Goal: Information Seeking & Learning: Find specific page/section

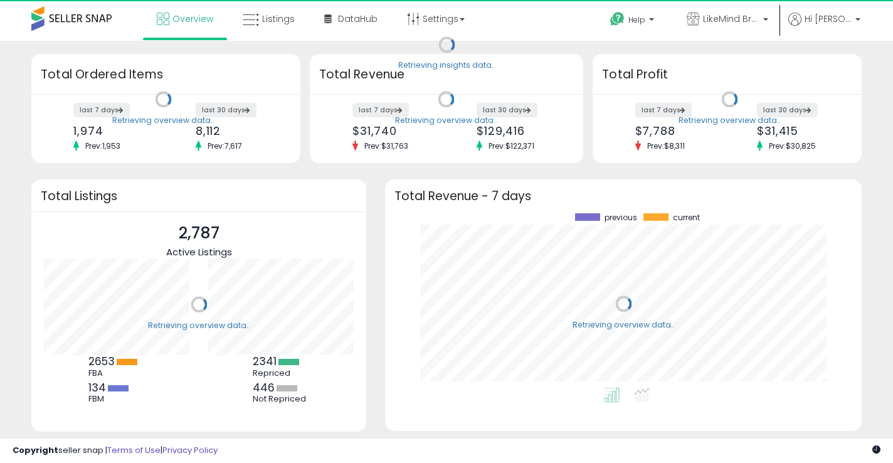
scroll to position [174, 451]
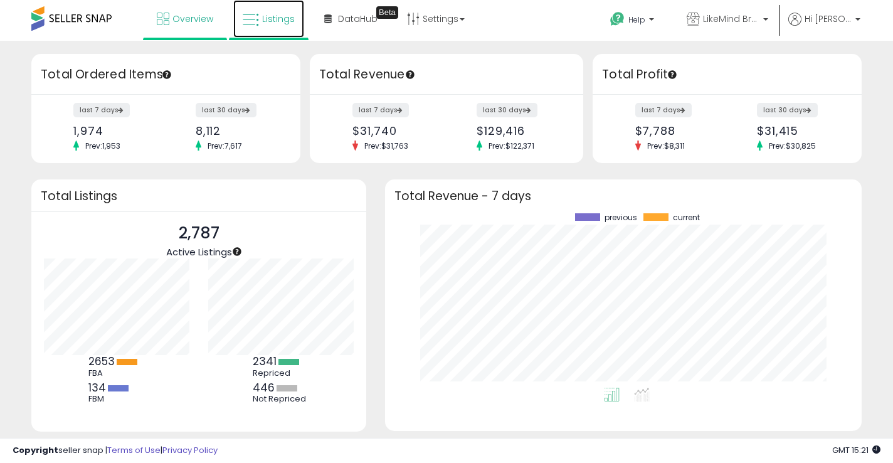
click at [252, 26] on icon at bounding box center [251, 20] width 16 height 16
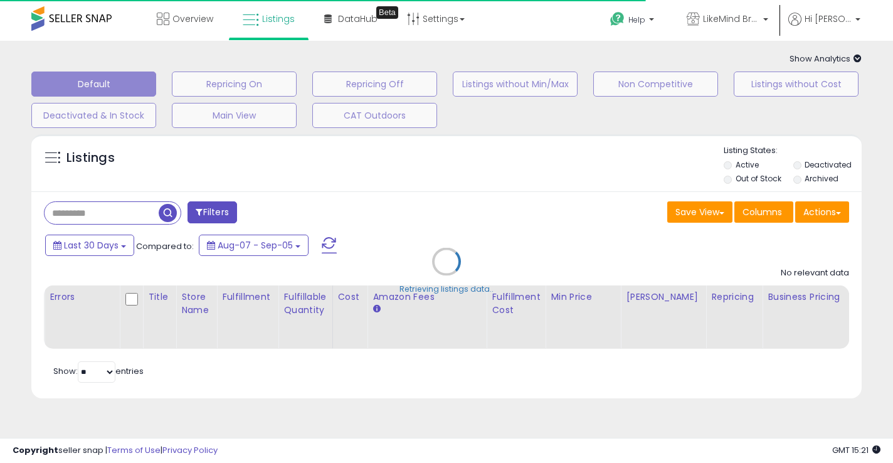
click at [85, 214] on div "Retrieving listings data.." at bounding box center [446, 271] width 849 height 286
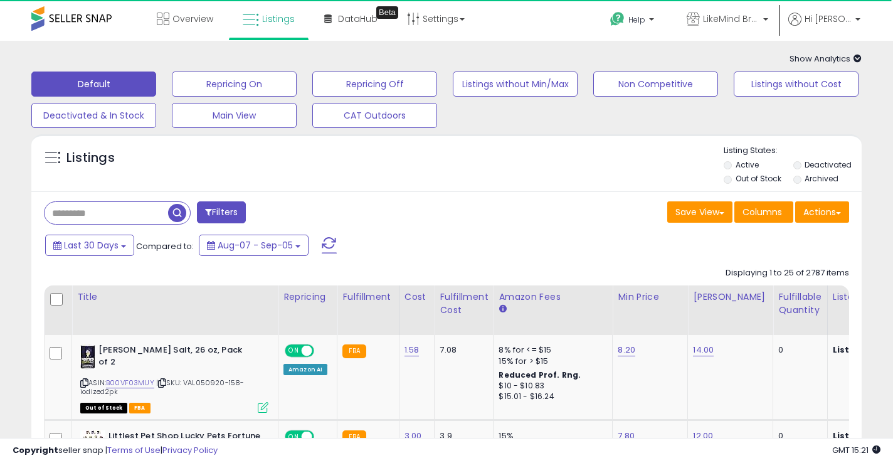
click at [77, 215] on input "text" at bounding box center [107, 213] width 124 height 22
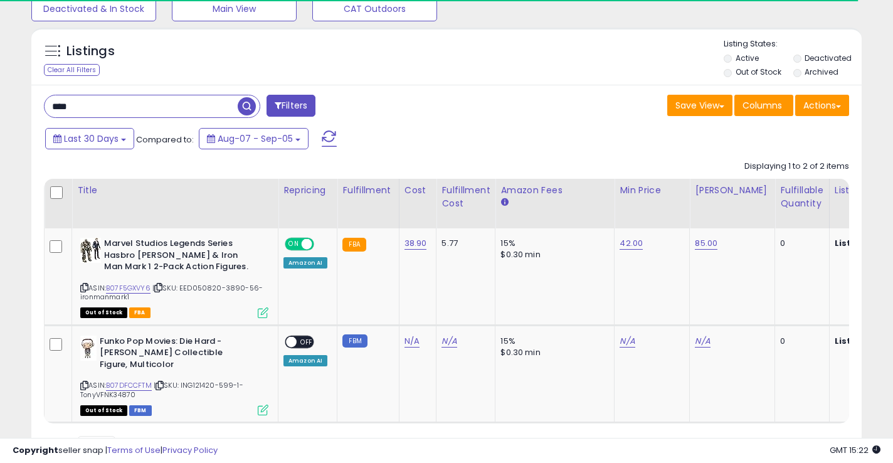
scroll to position [153, 0]
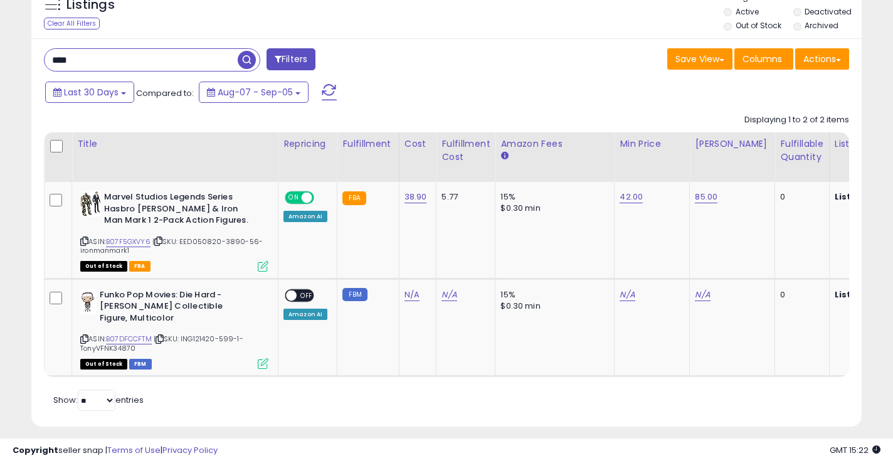
drag, startPoint x: 93, startPoint y: 57, endPoint x: 80, endPoint y: 56, distance: 13.2
click at [80, 56] on input "****" at bounding box center [141, 60] width 193 height 22
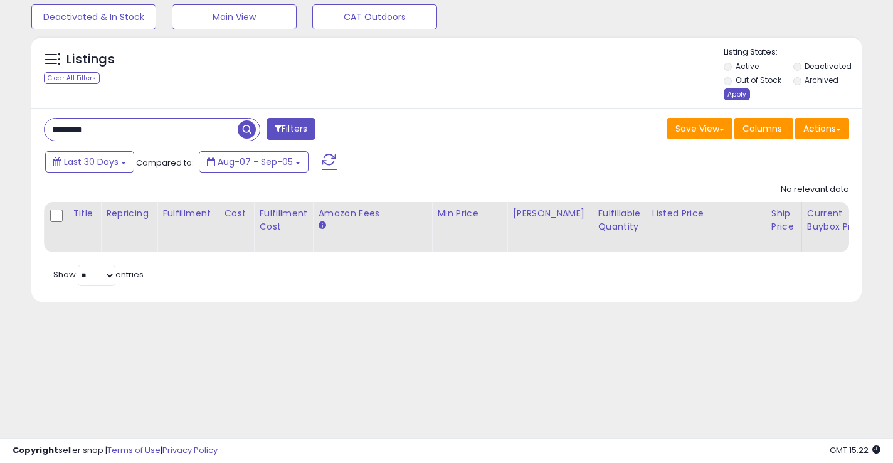
click at [738, 98] on div "Apply" at bounding box center [737, 94] width 26 height 12
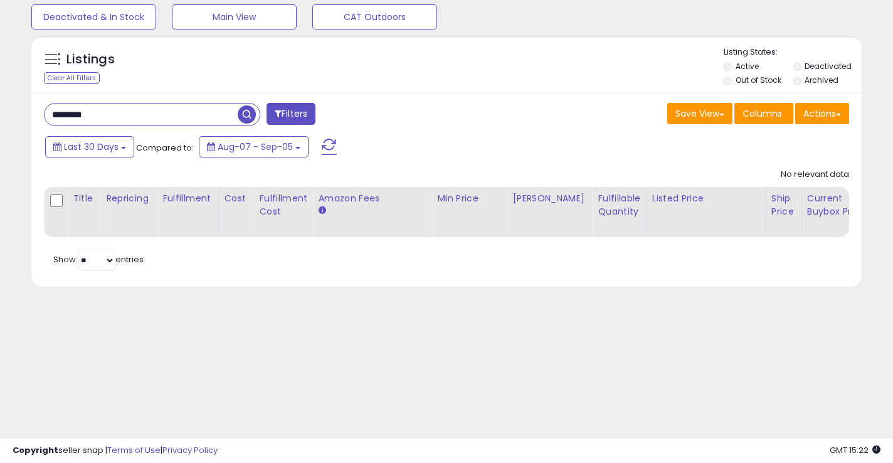
click at [151, 118] on input "********" at bounding box center [141, 114] width 193 height 22
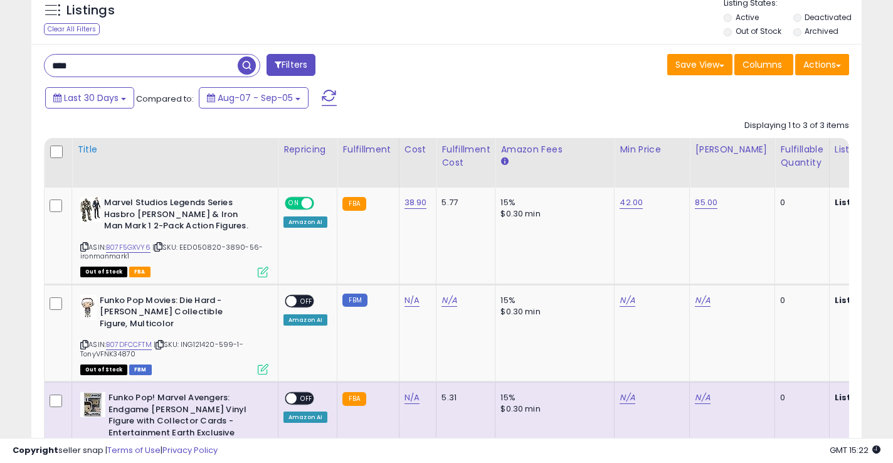
scroll to position [140, 0]
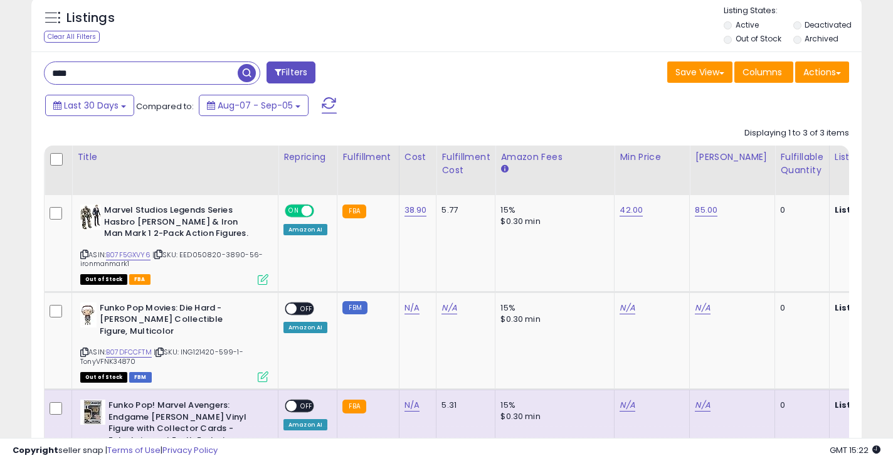
click at [87, 73] on input "****" at bounding box center [141, 73] width 193 height 22
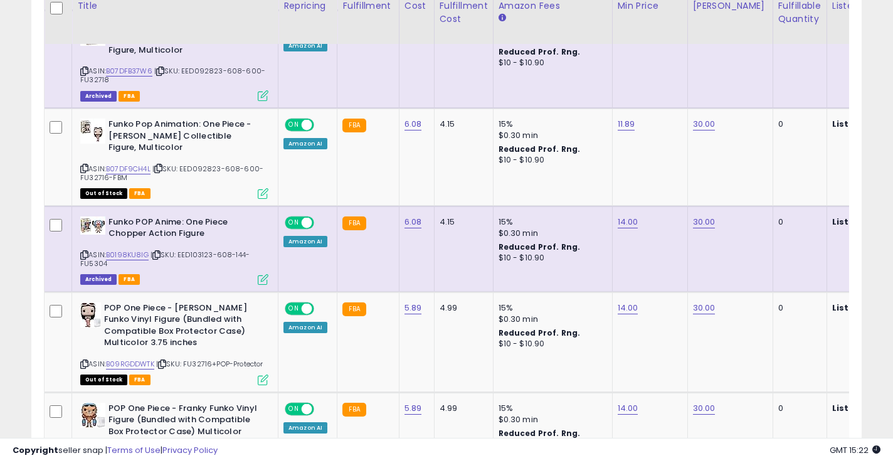
scroll to position [986, 0]
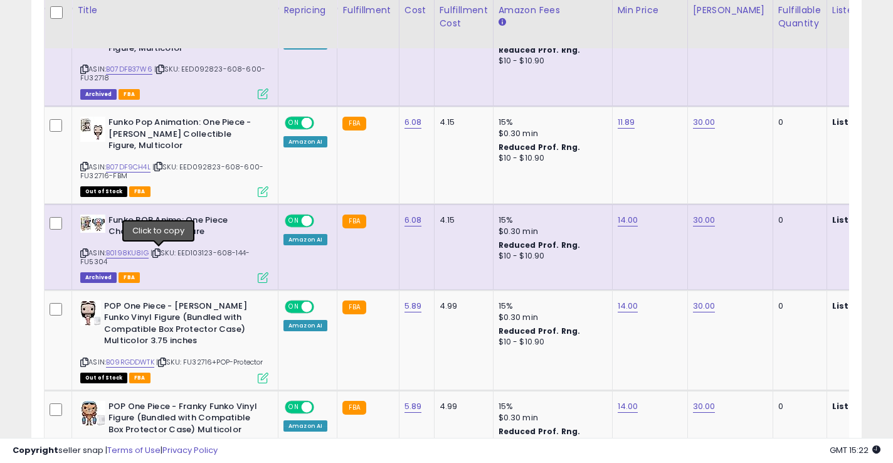
click at [158, 253] on icon at bounding box center [156, 253] width 8 height 7
drag, startPoint x: 109, startPoint y: 222, endPoint x: 145, endPoint y: 233, distance: 38.1
click at [145, 233] on b "Funko POP Anime: One Piece Chopper Action Figure" at bounding box center [184, 227] width 152 height 26
copy b "Funko POP Anime: One Piece Chopper"
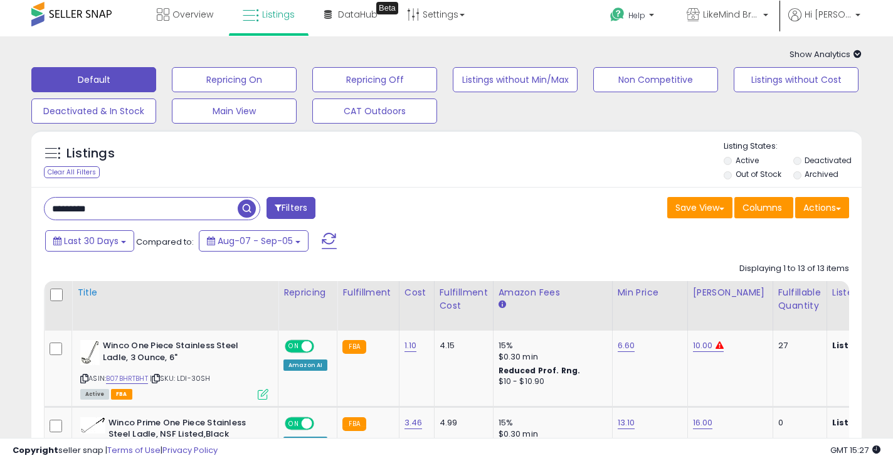
scroll to position [0, 0]
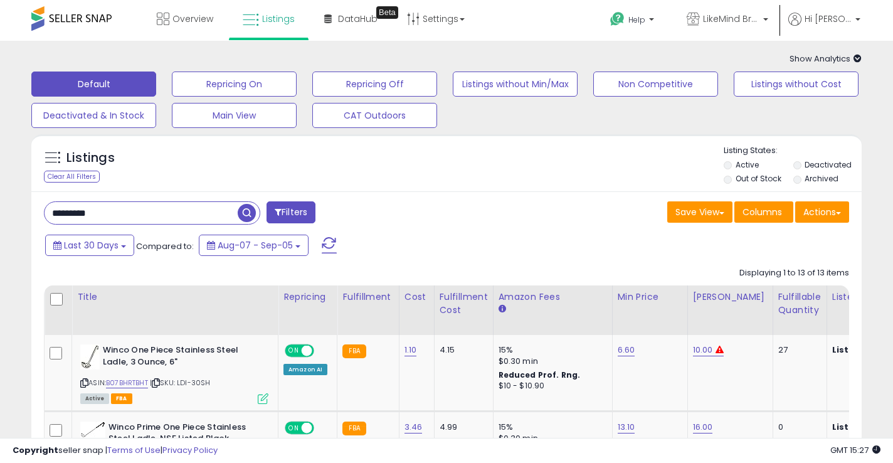
click at [100, 216] on input "*********" at bounding box center [141, 213] width 193 height 22
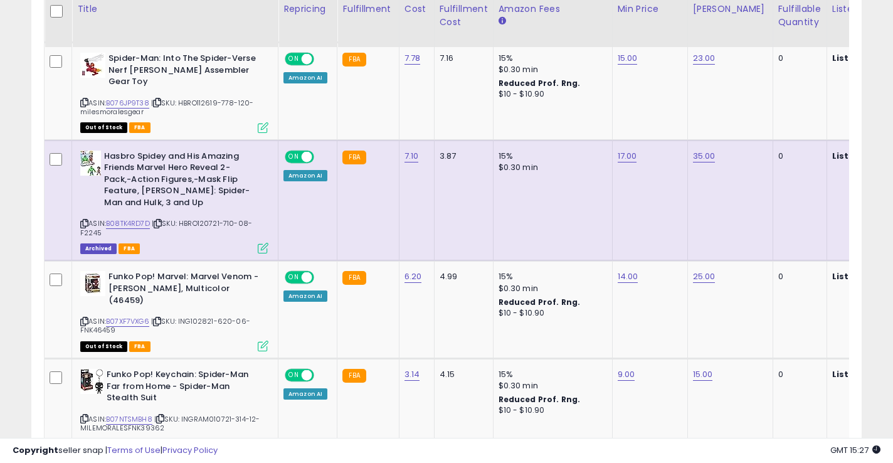
scroll to position [719, 0]
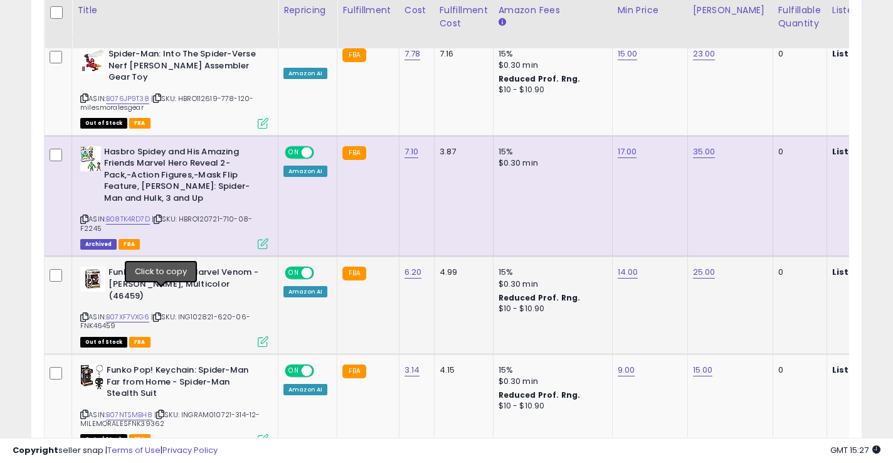
click at [161, 314] on icon at bounding box center [157, 317] width 8 height 7
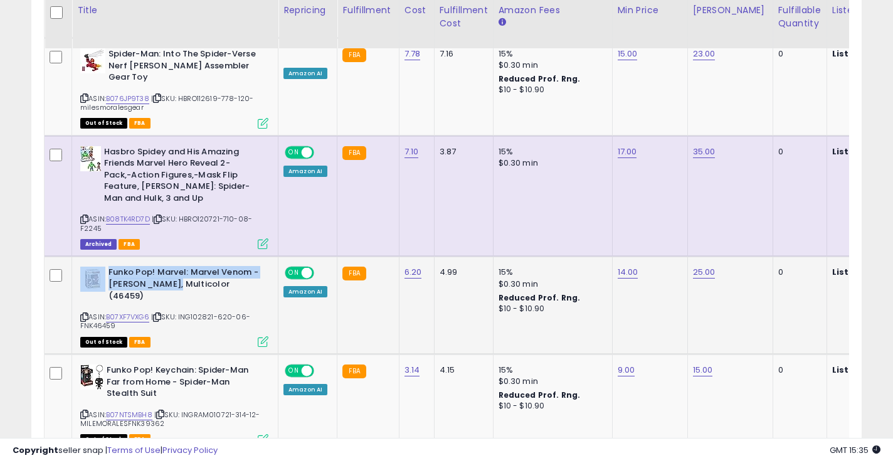
drag, startPoint x: 107, startPoint y: 260, endPoint x: 167, endPoint y: 278, distance: 62.5
click at [167, 278] on div "Funko Pop! Marvel: Marvel Venom - [PERSON_NAME], Multicolor (46459)" at bounding box center [174, 285] width 188 height 38
copy div "Funko Pop! Marvel: Marvel Venom - [PERSON_NAME],"
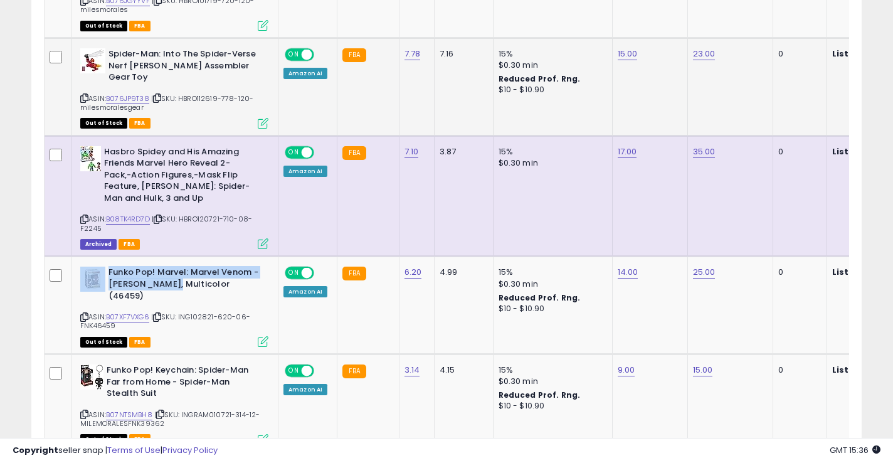
scroll to position [0, 0]
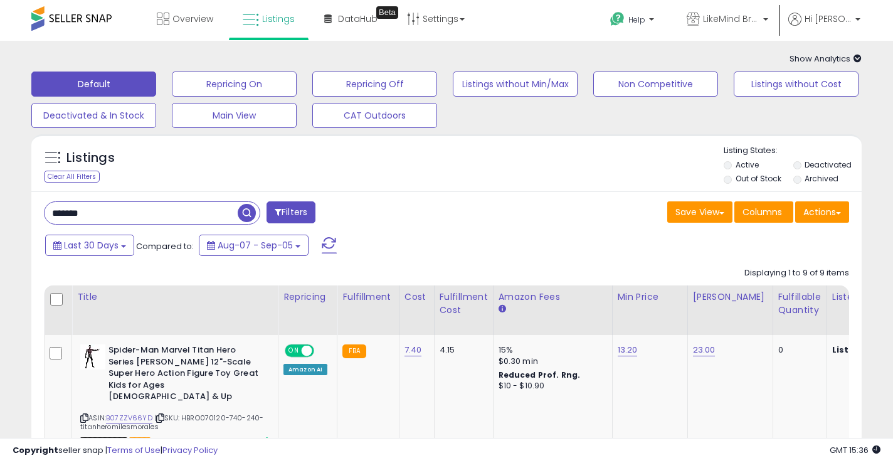
click at [122, 214] on input "*******" at bounding box center [141, 213] width 193 height 22
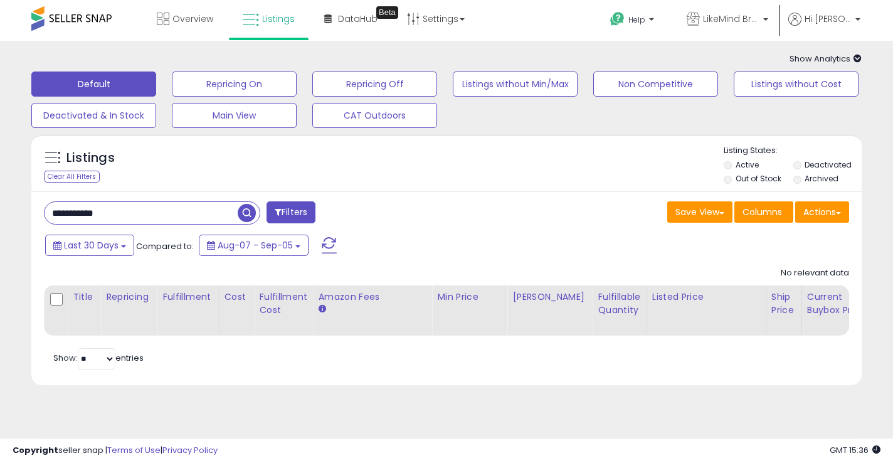
drag, startPoint x: 88, startPoint y: 215, endPoint x: 36, endPoint y: 220, distance: 52.9
click at [36, 220] on div "**********" at bounding box center [240, 213] width 412 height 25
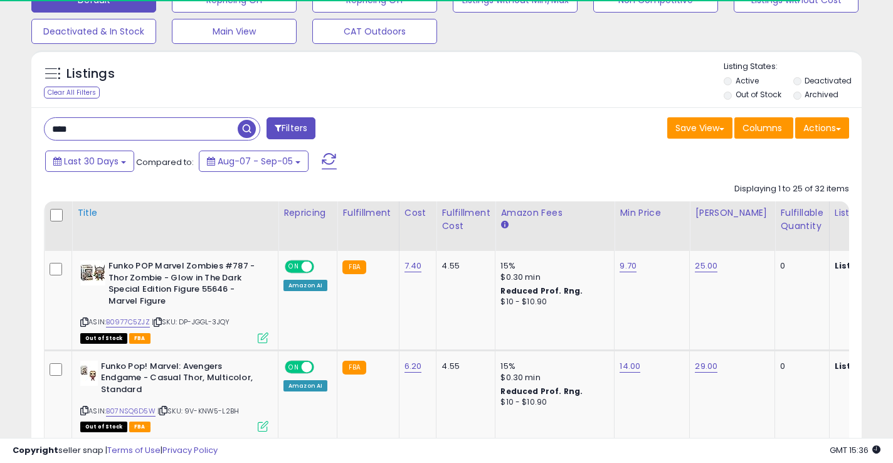
scroll to position [86, 0]
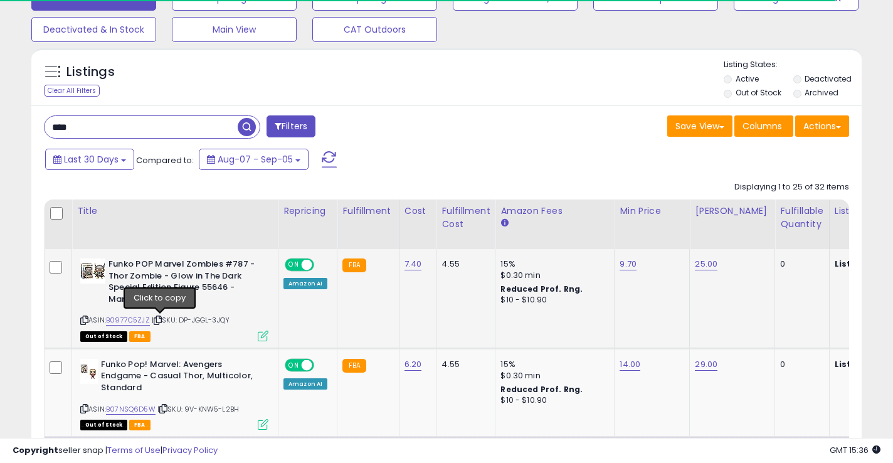
click at [162, 320] on icon at bounding box center [158, 320] width 8 height 7
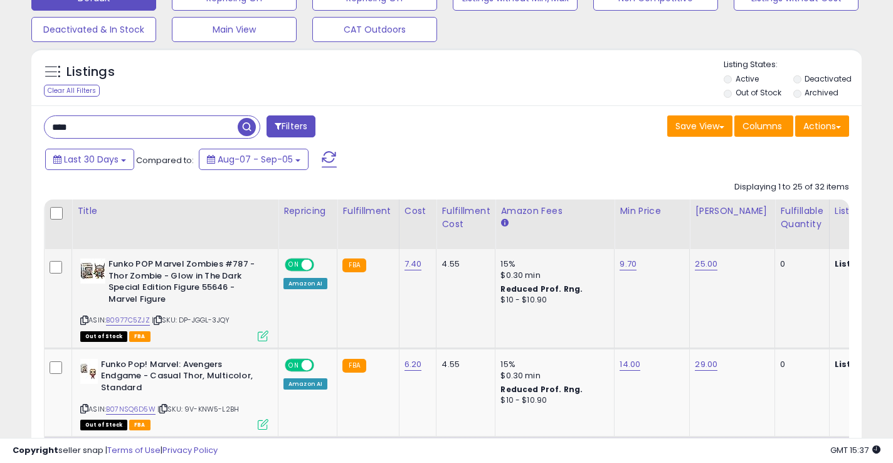
drag, startPoint x: 108, startPoint y: 263, endPoint x: 157, endPoint y: 280, distance: 52.3
click at [157, 282] on b "Funko POP Marvel Zombies #787 - Thor Zombie - Glow in The Dark Special Edition …" at bounding box center [184, 283] width 152 height 50
drag, startPoint x: 109, startPoint y: 266, endPoint x: 161, endPoint y: 280, distance: 53.4
click at [161, 280] on b "Funko POP Marvel Zombies #787 - Thor Zombie - Glow in The Dark Special Edition …" at bounding box center [184, 283] width 152 height 50
copy b "Funko POP Marvel Zombies #787 - [PERSON_NAME]"
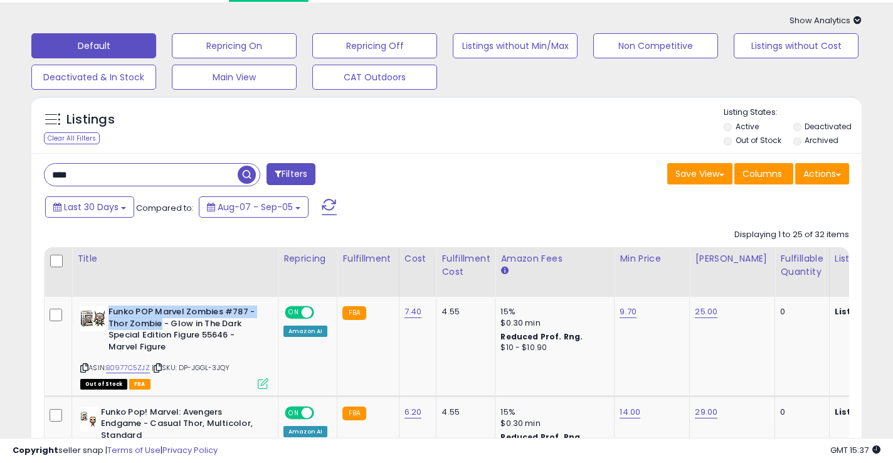
scroll to position [37, 0]
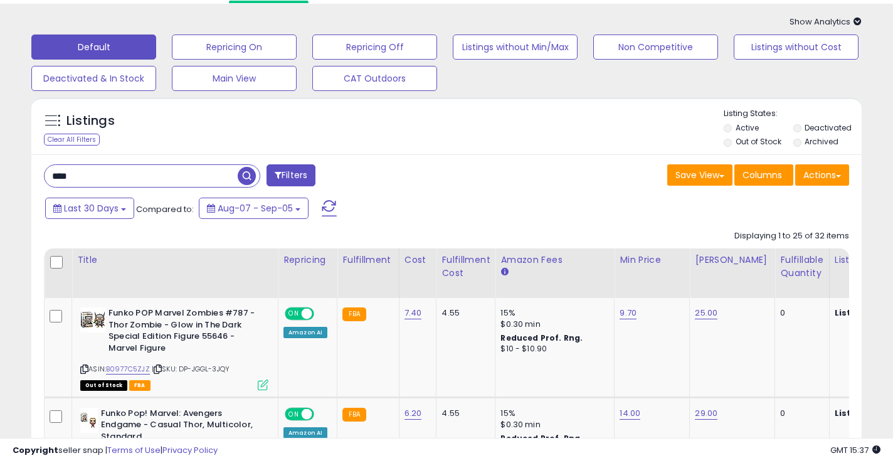
click at [85, 179] on input "****" at bounding box center [141, 176] width 193 height 22
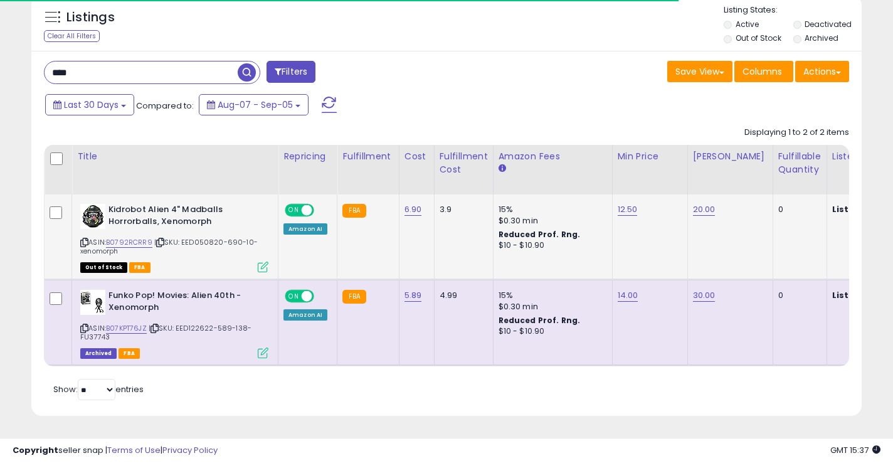
scroll to position [142, 0]
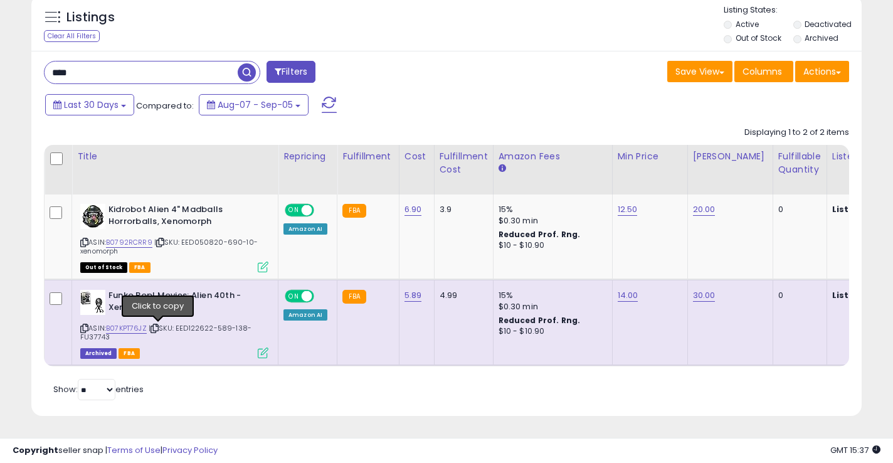
click at [159, 329] on icon at bounding box center [154, 328] width 8 height 7
drag, startPoint x: 108, startPoint y: 295, endPoint x: 161, endPoint y: 293, distance: 53.3
click at [161, 293] on b "Funko Pop! Movies: Alien 40th - Xenomorph" at bounding box center [184, 303] width 152 height 26
drag, startPoint x: 108, startPoint y: 296, endPoint x: 164, endPoint y: 303, distance: 56.3
click at [164, 303] on b "Funko Pop! Movies: Alien 40th - Xenomorph" at bounding box center [184, 303] width 152 height 26
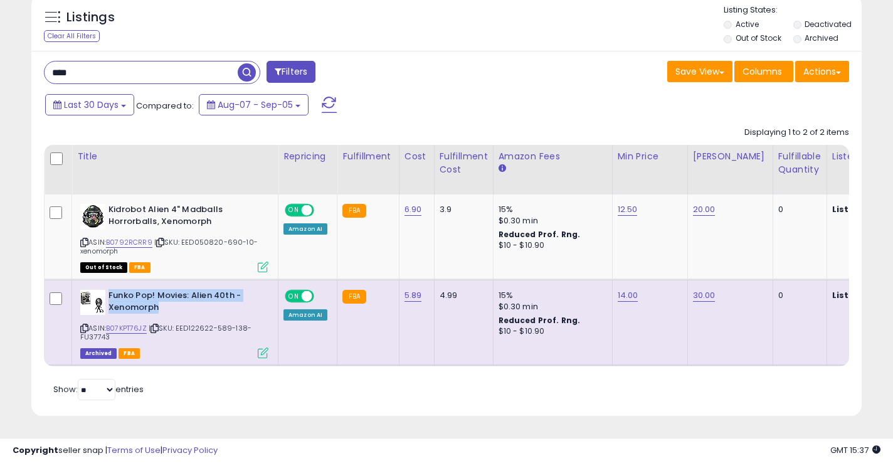
copy b "Funko Pop! Movies: Alien 40th - Xenomorph"
click at [80, 73] on input "****" at bounding box center [141, 72] width 193 height 22
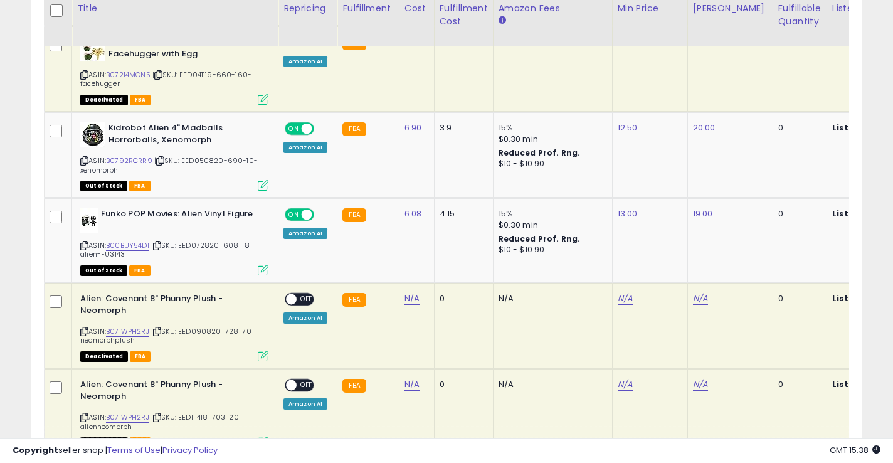
scroll to position [394, 0]
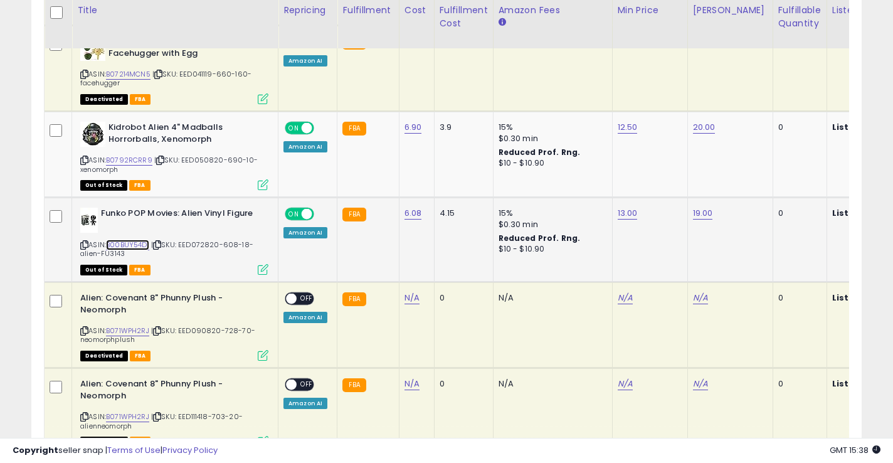
click at [127, 245] on link "B00BUY54DI" at bounding box center [127, 245] width 43 height 11
click at [161, 246] on icon at bounding box center [157, 244] width 8 height 7
drag, startPoint x: 100, startPoint y: 216, endPoint x: 137, endPoint y: 226, distance: 38.3
click at [137, 223] on b "Funko POP Movies: Alien Vinyl Figure" at bounding box center [177, 215] width 152 height 15
drag, startPoint x: 102, startPoint y: 213, endPoint x: 134, endPoint y: 223, distance: 33.7
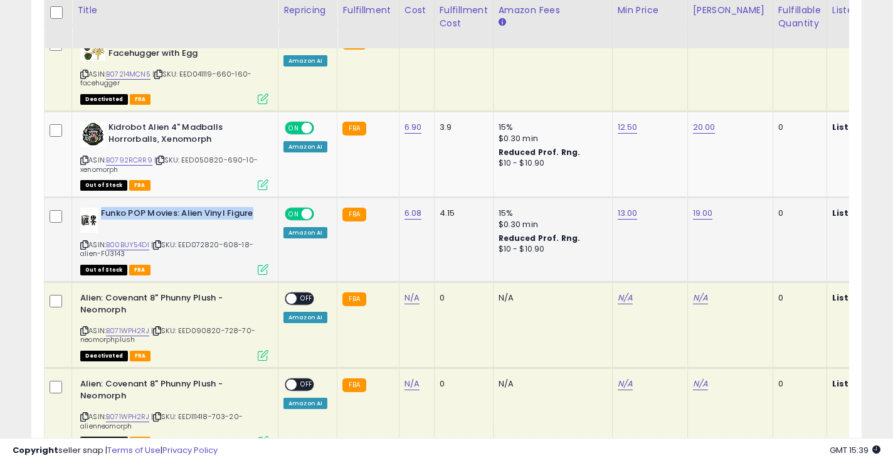
click at [134, 223] on b "Funko POP Movies: Alien Vinyl Figure" at bounding box center [177, 215] width 152 height 15
copy b "Funko POP Movies: Alien Vinyl Figure"
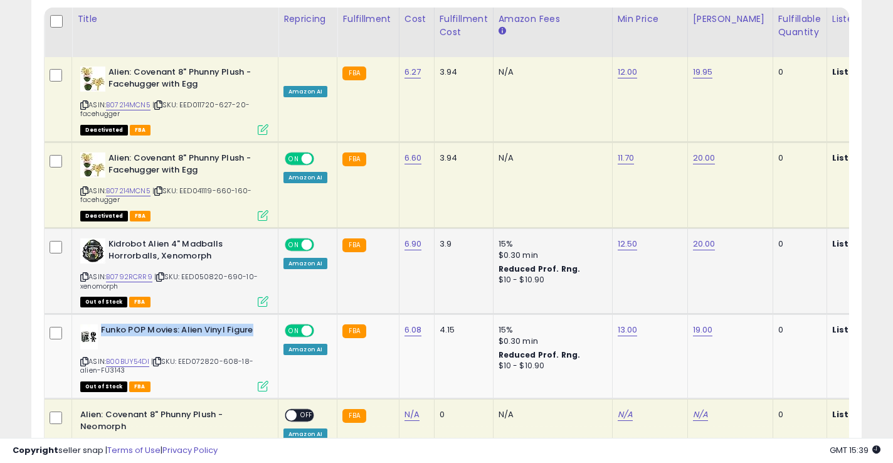
scroll to position [0, 0]
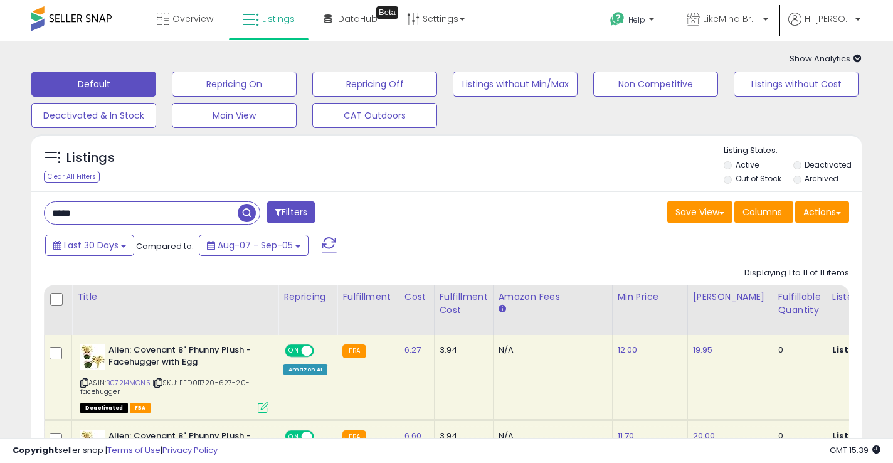
click at [105, 220] on input "*****" at bounding box center [141, 213] width 193 height 22
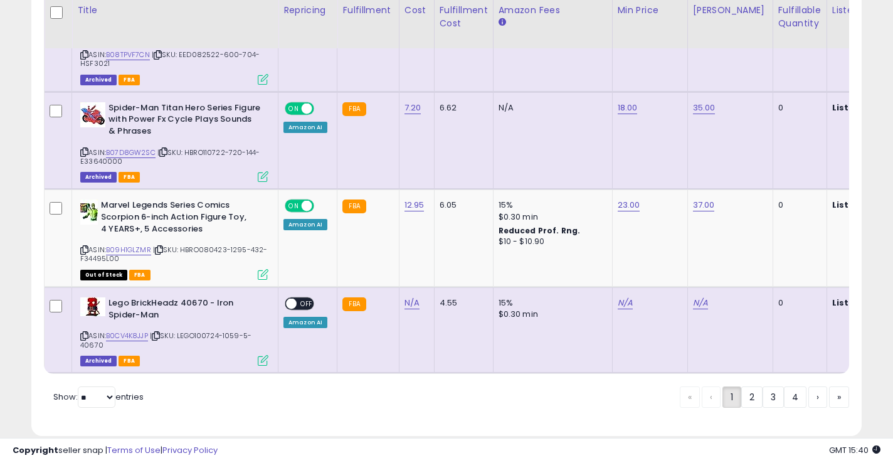
scroll to position [2356, 0]
click at [748, 387] on link "2" at bounding box center [751, 397] width 21 height 21
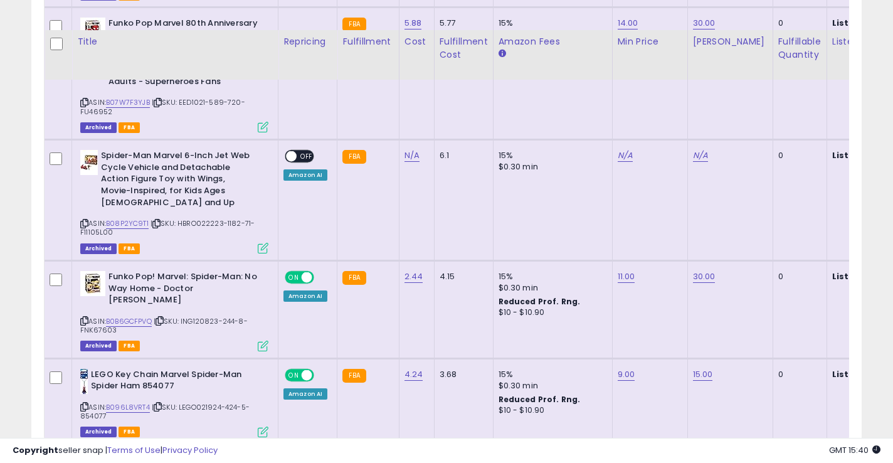
scroll to position [2378, 0]
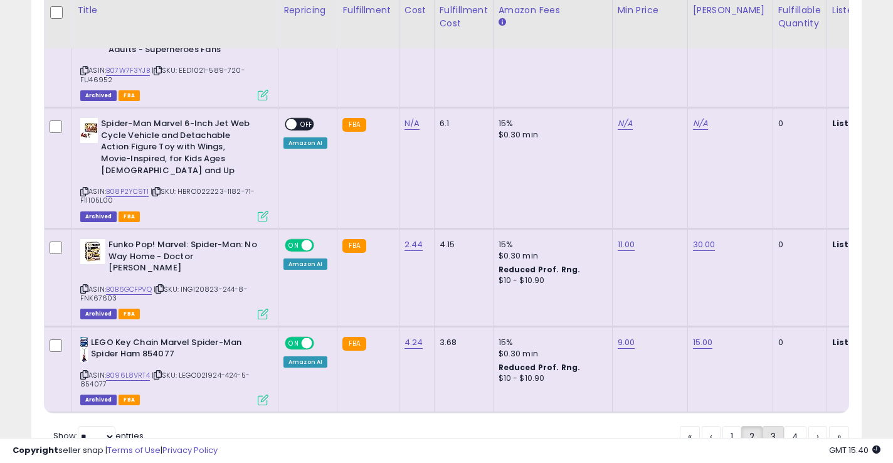
click at [777, 426] on link "3" at bounding box center [772, 436] width 21 height 21
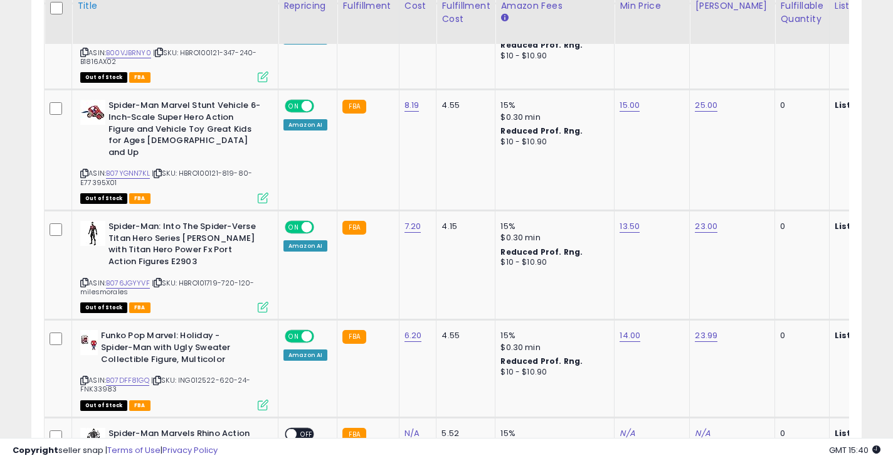
scroll to position [1612, 0]
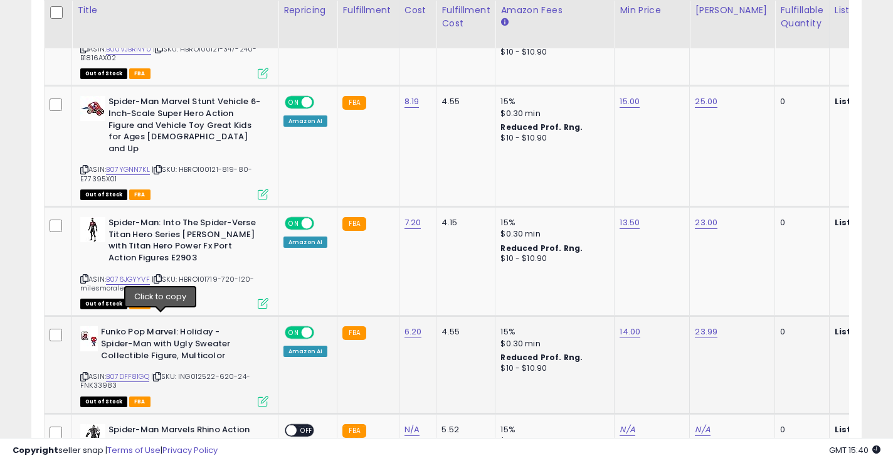
click at [161, 373] on icon at bounding box center [157, 376] width 8 height 7
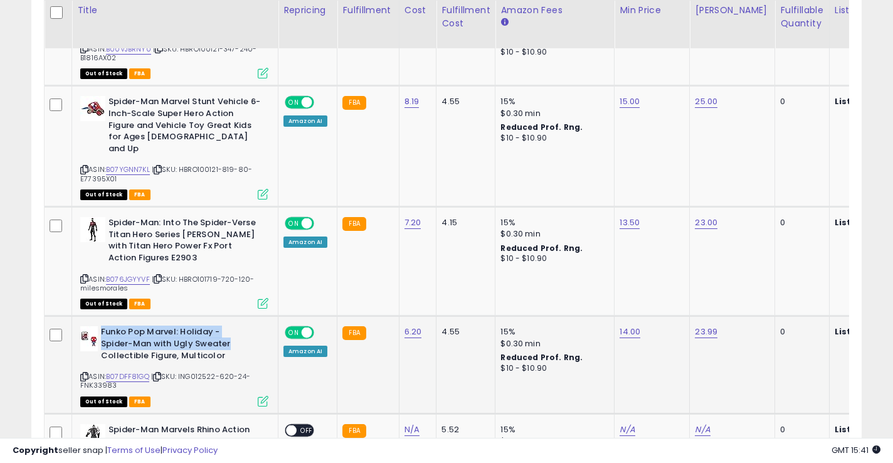
drag, startPoint x: 102, startPoint y: 277, endPoint x: 230, endPoint y: 290, distance: 129.2
click at [230, 326] on b "Funko Pop Marvel: Holiday - Spider-Man with Ugly Sweater Collectible Figure, Mu…" at bounding box center [177, 345] width 152 height 38
copy b "Funko Pop Marvel: Holiday - Spider-Man with Ugly Sweater"
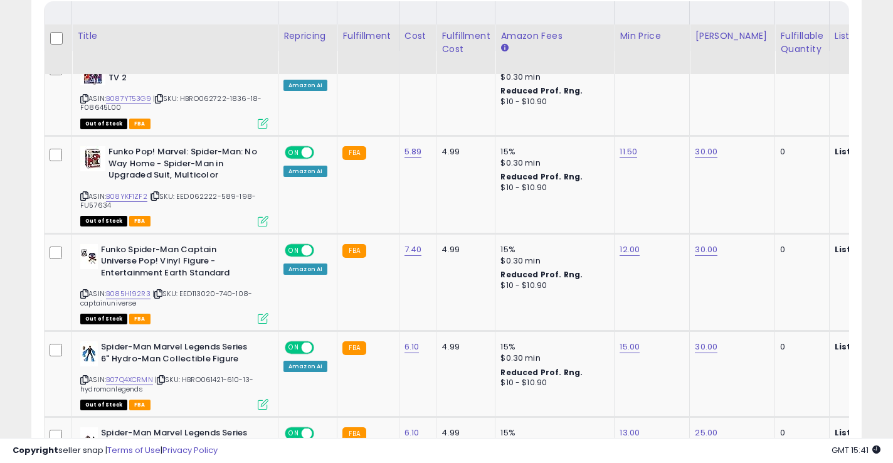
scroll to position [125, 0]
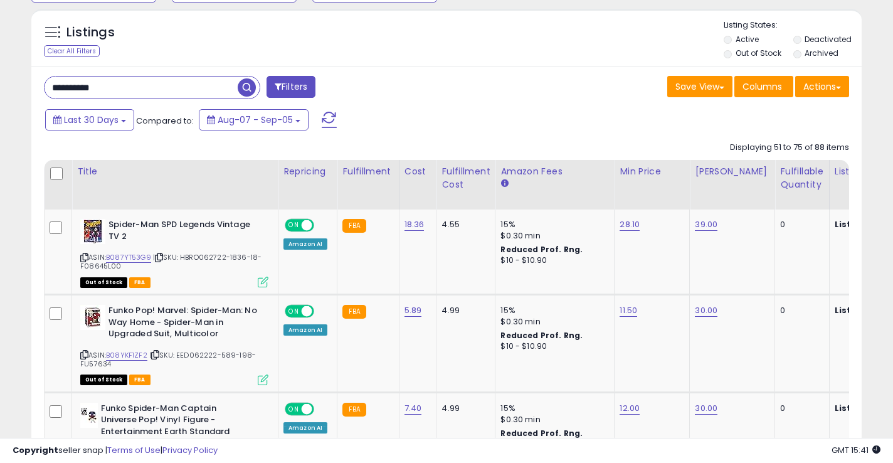
click at [115, 93] on input "**********" at bounding box center [141, 87] width 193 height 22
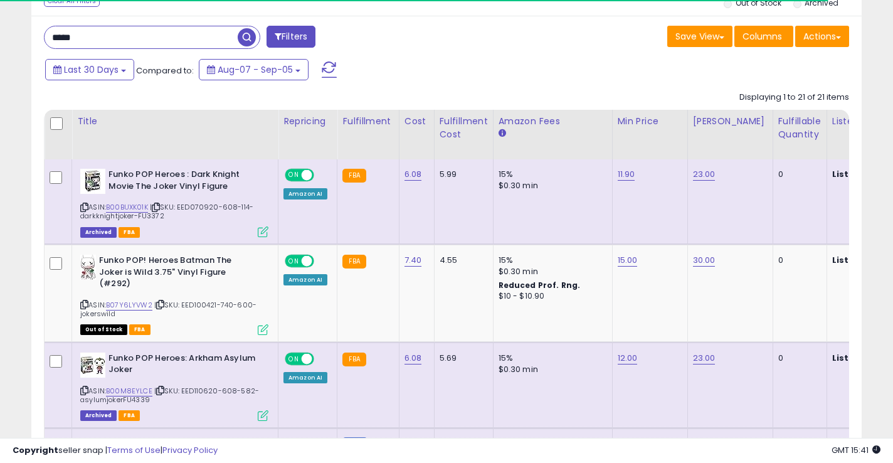
scroll to position [177, 0]
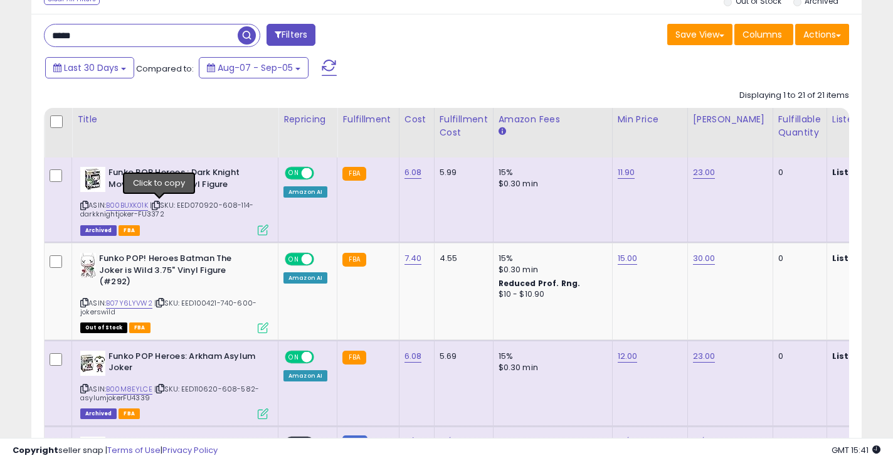
click at [160, 204] on icon at bounding box center [156, 205] width 8 height 7
drag, startPoint x: 107, startPoint y: 171, endPoint x: 176, endPoint y: 189, distance: 71.5
click at [176, 189] on div "Funko POP Heroes : Dark Knight Movie The Joker Vinyl Figure" at bounding box center [174, 180] width 188 height 26
copy div "Funko POP Heroes : Dark Knight Movie The Joker"
click at [88, 34] on input "*****" at bounding box center [141, 35] width 193 height 22
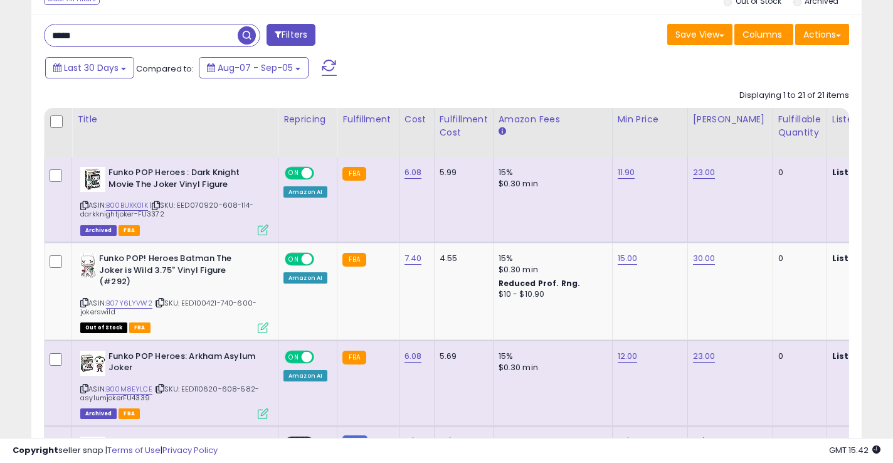
click at [88, 34] on input "*****" at bounding box center [141, 35] width 193 height 22
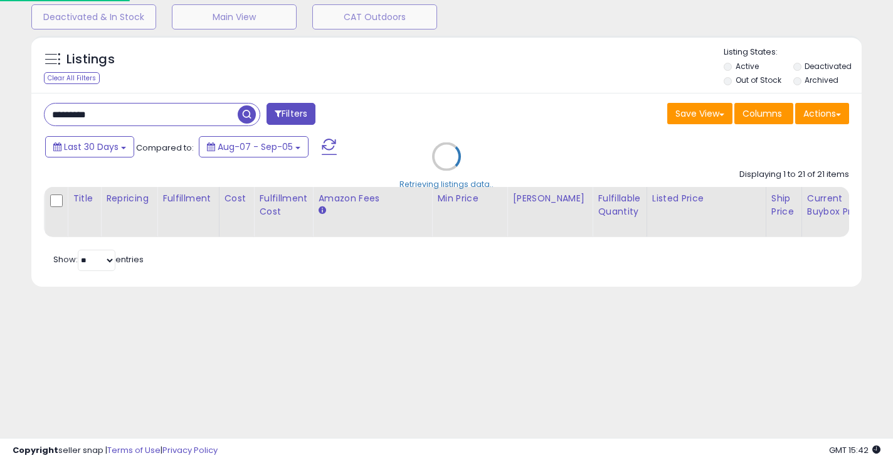
scroll to position [98, 0]
click at [105, 116] on input "********" at bounding box center [141, 114] width 193 height 22
drag, startPoint x: 105, startPoint y: 116, endPoint x: 43, endPoint y: 119, distance: 62.1
click at [44, 119] on div "********" at bounding box center [152, 114] width 216 height 23
drag, startPoint x: 85, startPoint y: 117, endPoint x: 40, endPoint y: 117, distance: 45.1
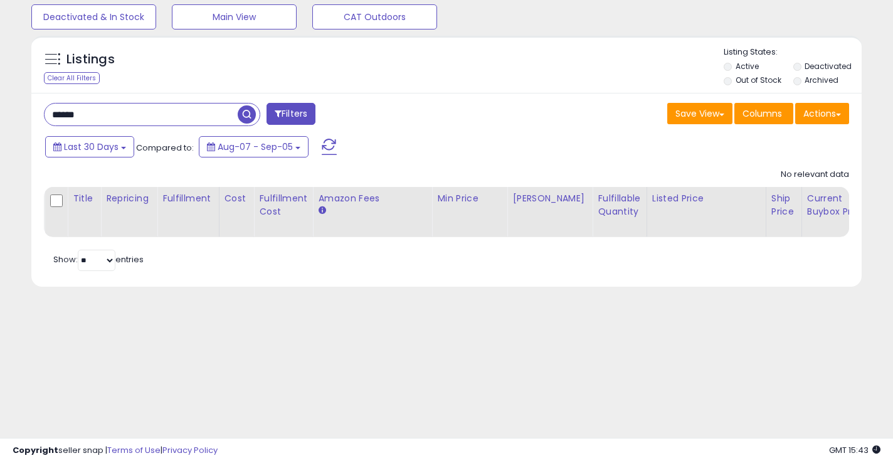
click at [40, 117] on div "****** Filters" at bounding box center [240, 115] width 412 height 25
type input "*"
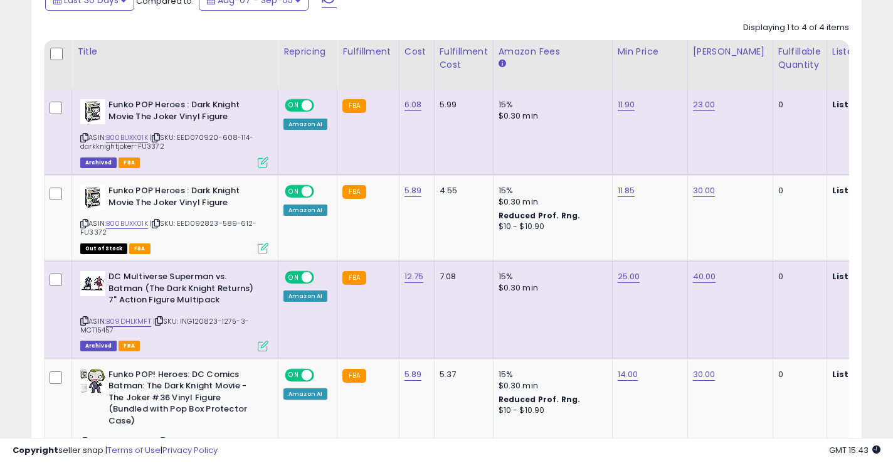
scroll to position [0, 0]
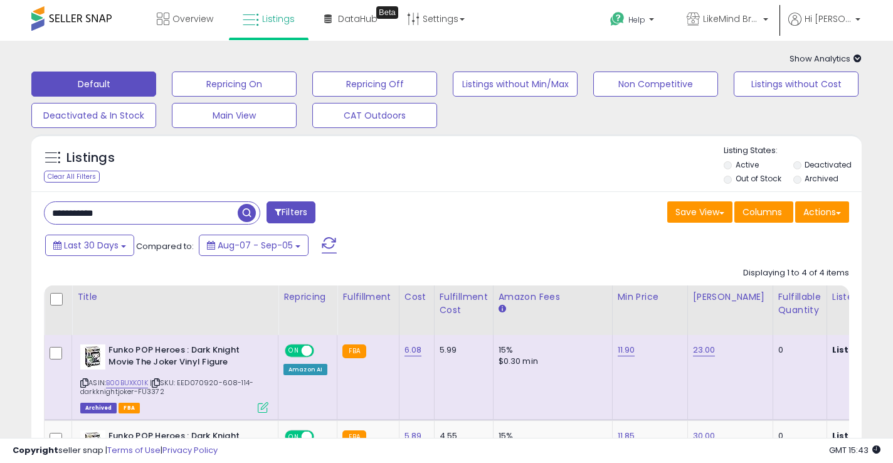
click at [126, 217] on input "**********" at bounding box center [141, 213] width 193 height 22
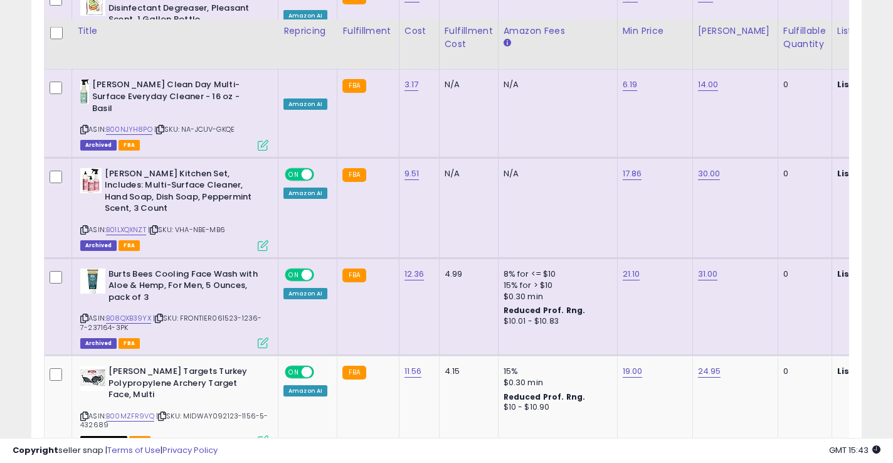
scroll to position [2503, 0]
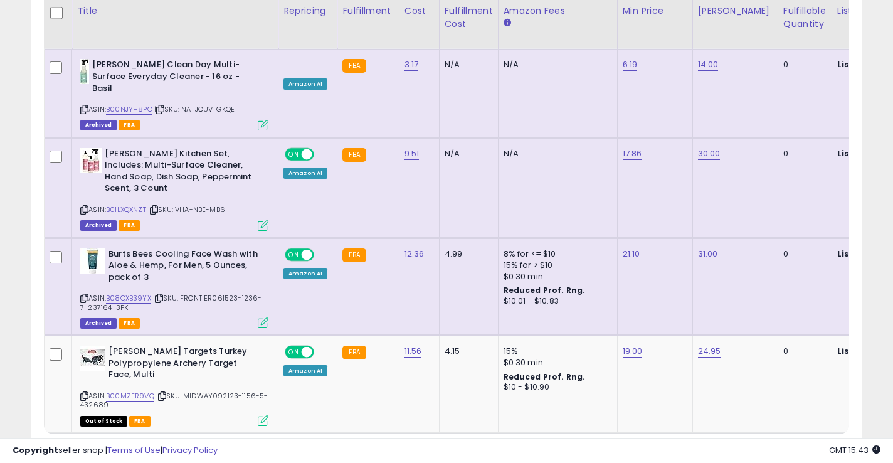
click at [769, 446] on link "2" at bounding box center [774, 456] width 21 height 21
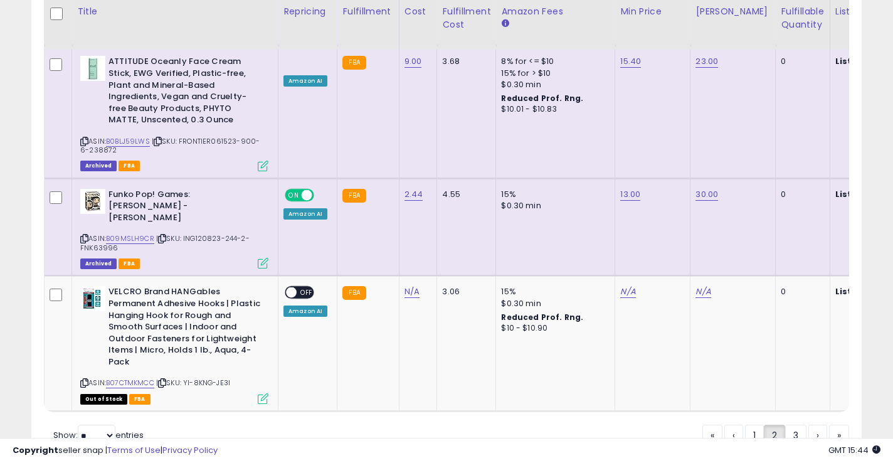
scroll to position [2427, 0]
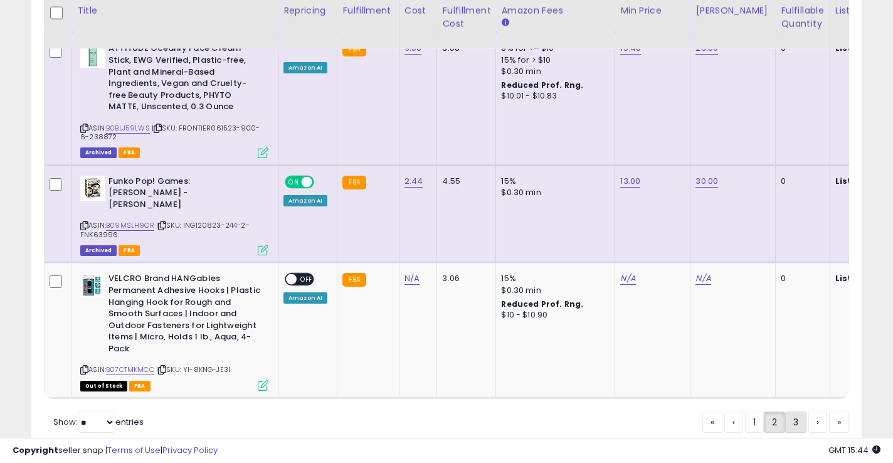
click at [791, 411] on link "3" at bounding box center [795, 421] width 21 height 21
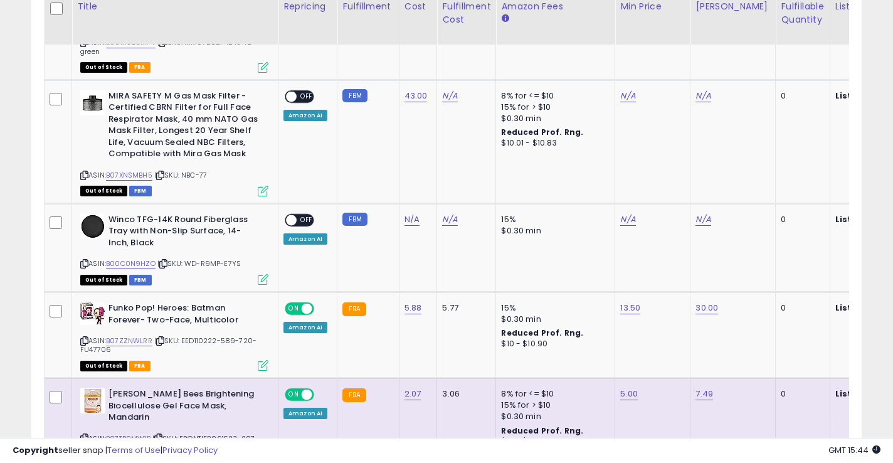
scroll to position [857, 0]
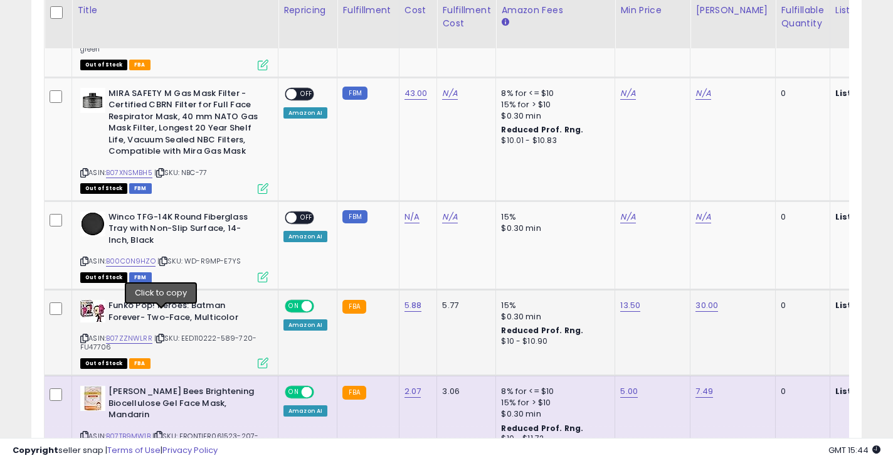
click at [163, 335] on icon at bounding box center [160, 338] width 8 height 7
drag, startPoint x: 110, startPoint y: 283, endPoint x: 190, endPoint y: 297, distance: 81.4
click at [190, 300] on b "Funko Pop! Heroes: Batman Forever- Two-Face, Multicolor" at bounding box center [184, 313] width 152 height 26
copy b "Funko Pop! Heroes: Batman Forever- Two-Face,"
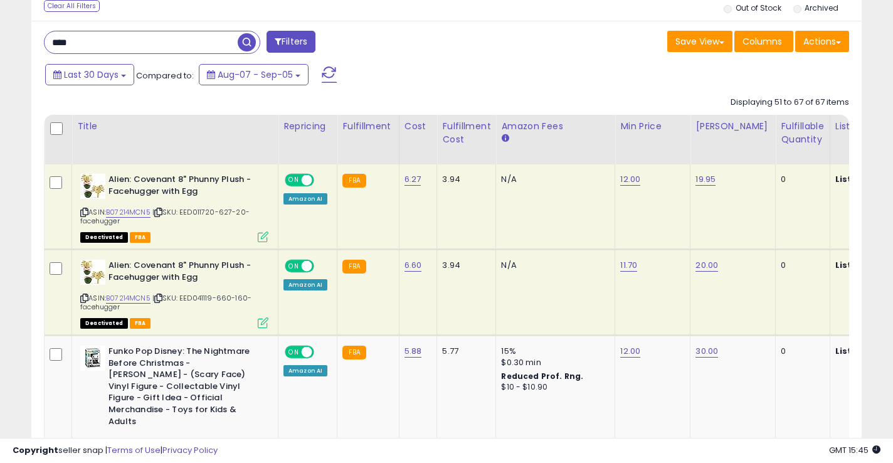
scroll to position [32, 0]
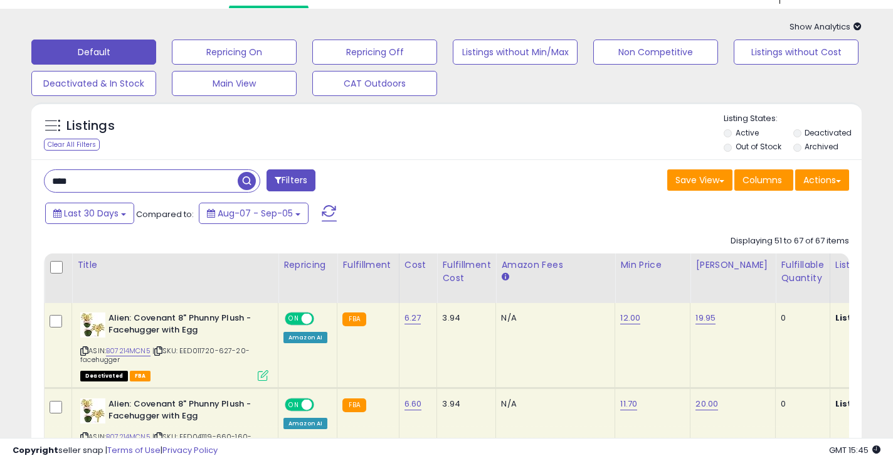
click at [78, 182] on input "****" at bounding box center [141, 181] width 193 height 22
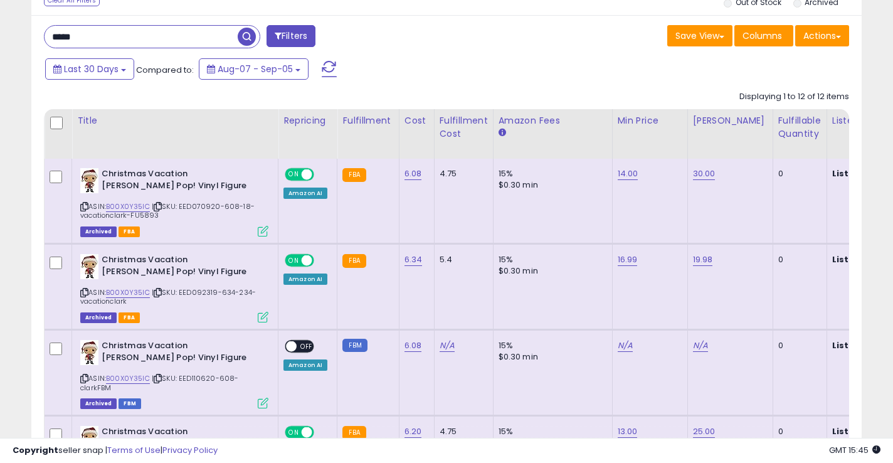
scroll to position [178, 0]
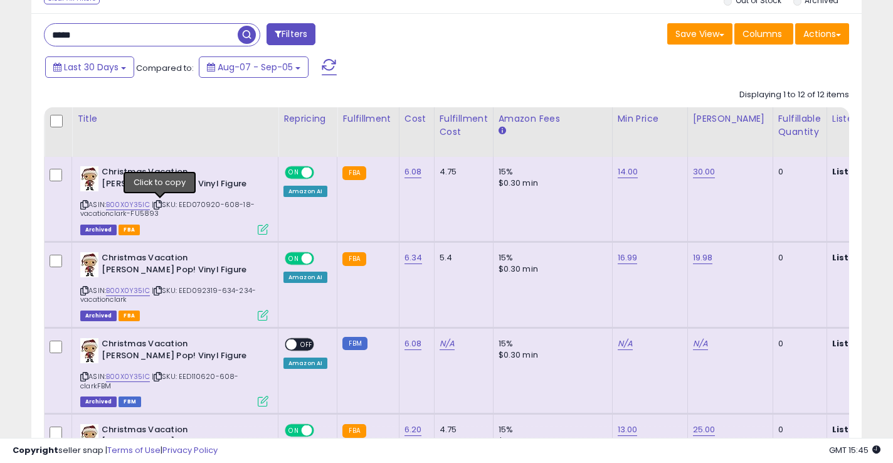
click at [161, 204] on icon at bounding box center [158, 204] width 8 height 7
drag, startPoint x: 102, startPoint y: 260, endPoint x: 119, endPoint y: 273, distance: 22.3
click at [119, 273] on b "Christmas Vacation [PERSON_NAME] Pop! Vinyl Figure" at bounding box center [178, 265] width 152 height 26
copy b "Christmas Vacation [PERSON_NAME] Pop!"
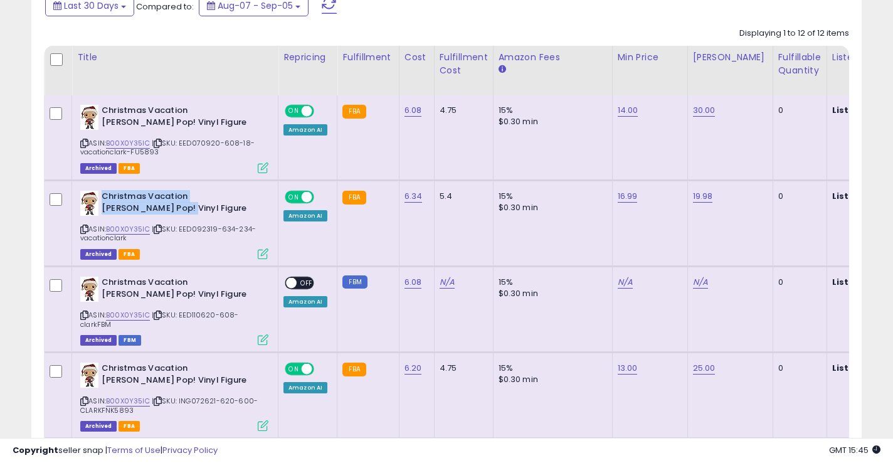
scroll to position [0, 0]
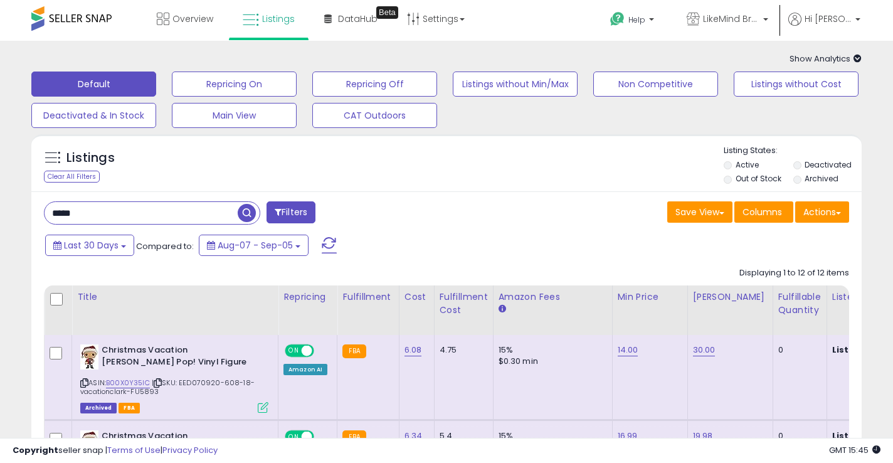
click at [103, 211] on input "*****" at bounding box center [141, 213] width 193 height 22
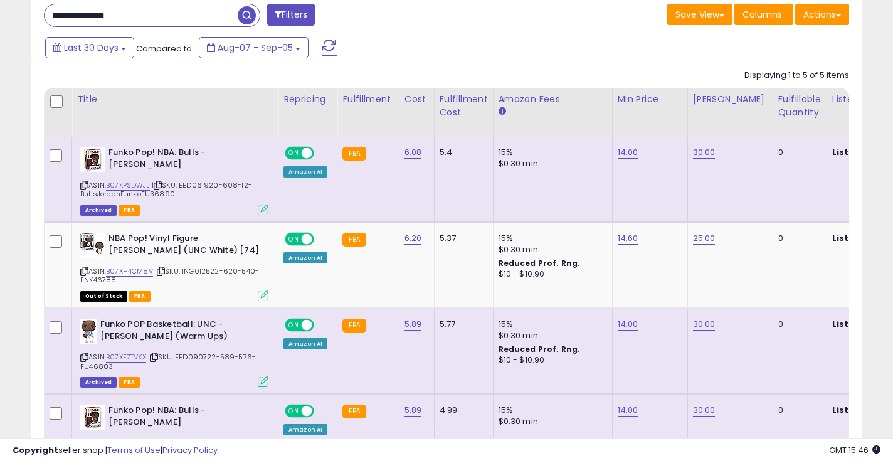
scroll to position [193, 0]
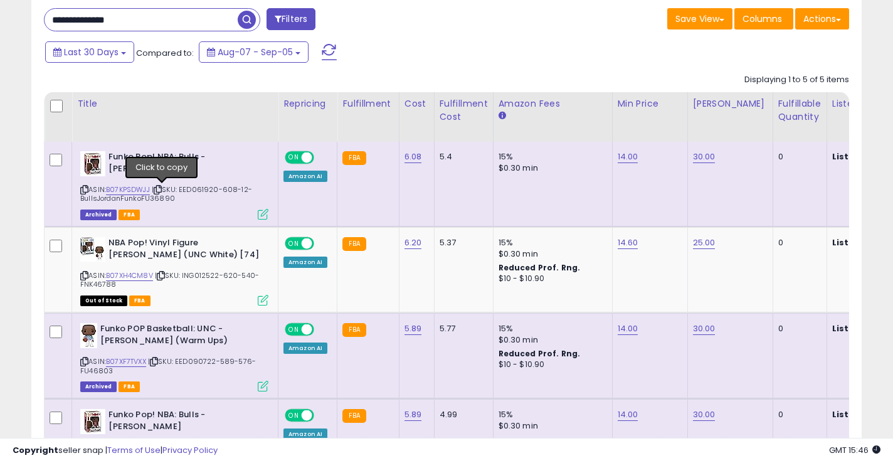
click at [162, 188] on icon at bounding box center [158, 189] width 8 height 7
drag, startPoint x: 107, startPoint y: 156, endPoint x: 166, endPoint y: 171, distance: 60.7
click at [166, 171] on div "Funko Pop! NBA: Bulls - [PERSON_NAME]" at bounding box center [174, 164] width 188 height 26
copy div "Funko Pop! NBA: Bulls - [PERSON_NAME]"
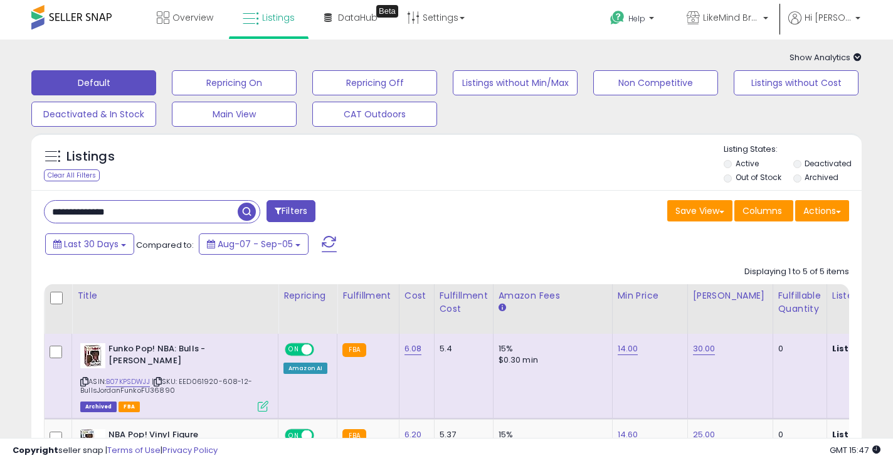
scroll to position [0, 0]
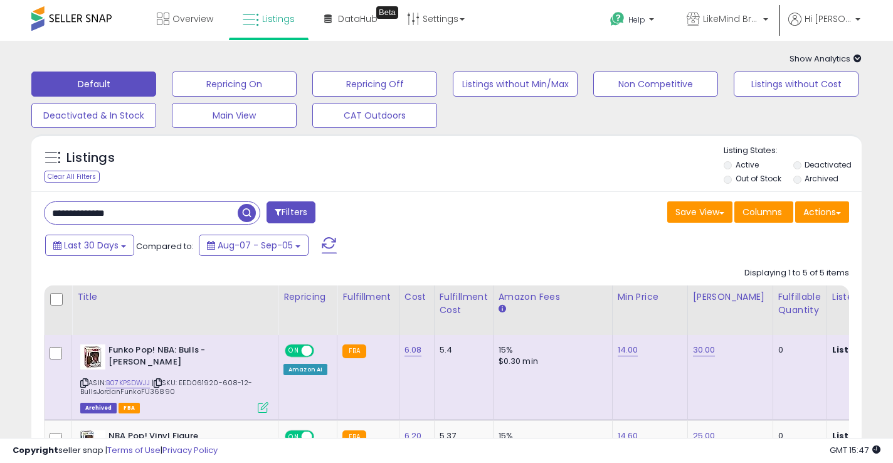
click at [148, 215] on input "**********" at bounding box center [141, 213] width 193 height 22
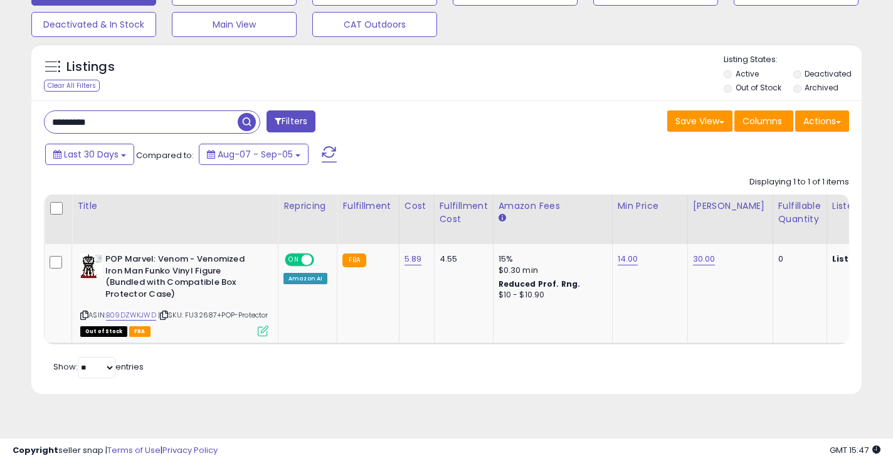
scroll to position [98, 0]
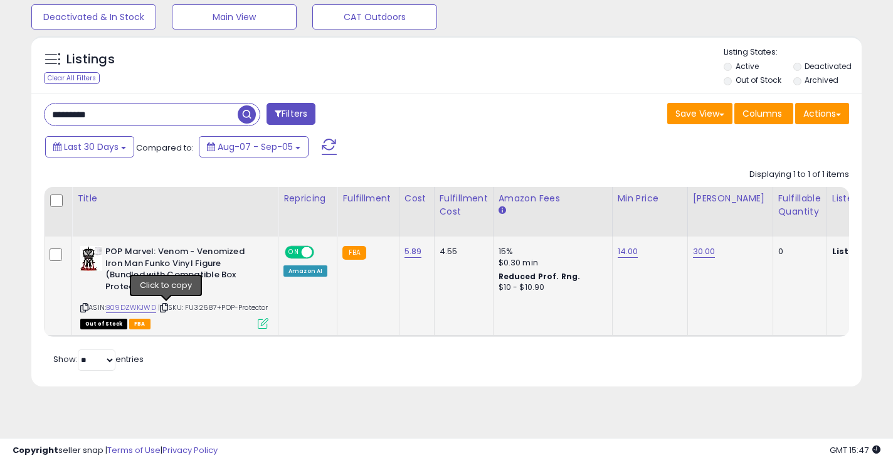
click at [168, 311] on icon at bounding box center [164, 307] width 8 height 7
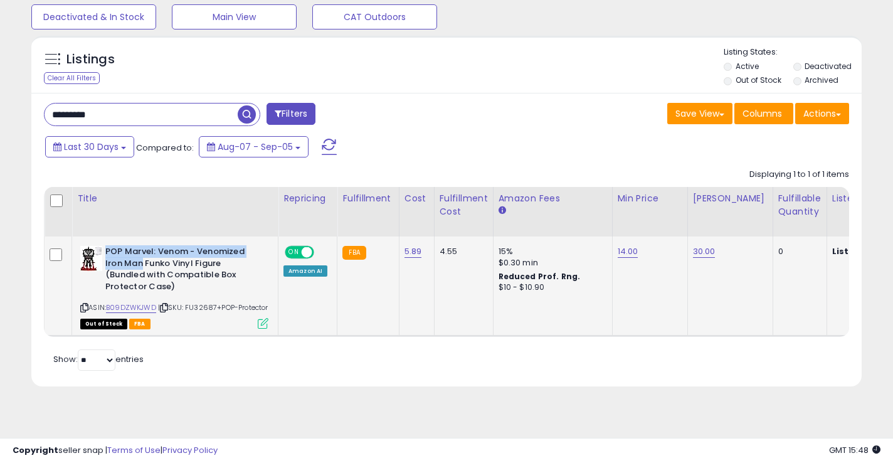
drag, startPoint x: 106, startPoint y: 253, endPoint x: 142, endPoint y: 267, distance: 38.3
click at [142, 267] on b "POP Marvel: Venom - Venomized Iron Man Funko Vinyl Figure (Bundled with Compati…" at bounding box center [181, 271] width 152 height 50
click at [113, 113] on input "*********" at bounding box center [141, 114] width 193 height 22
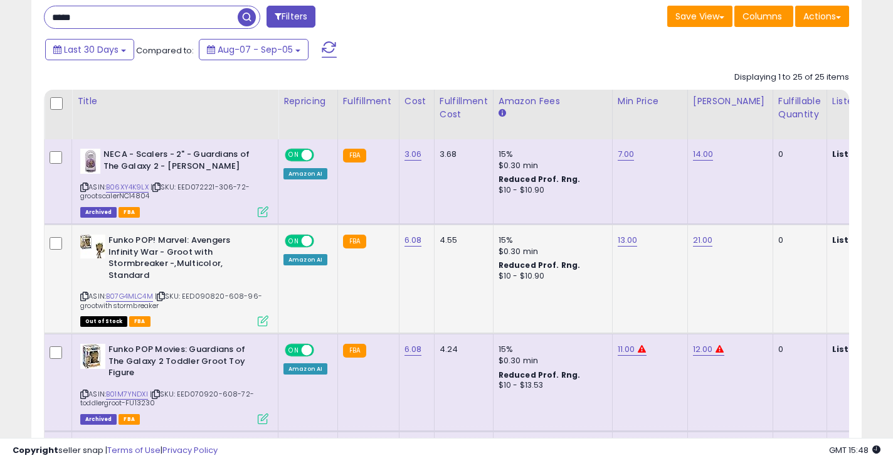
scroll to position [195, 0]
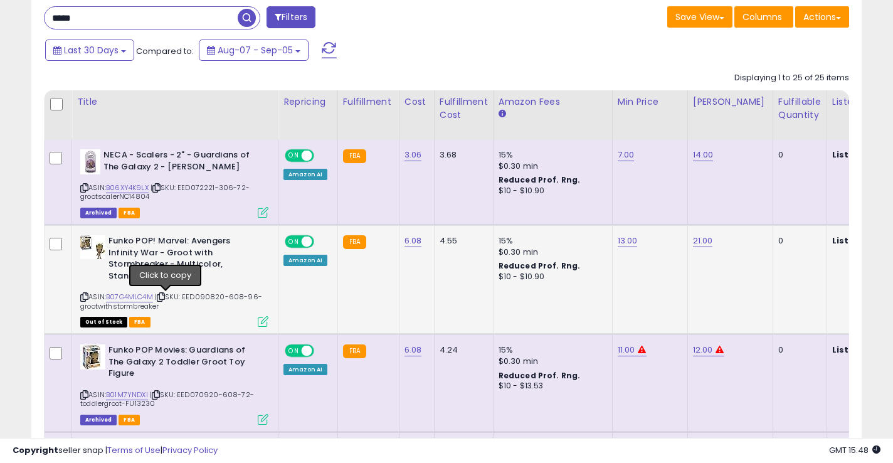
click at [165, 298] on icon at bounding box center [161, 296] width 8 height 7
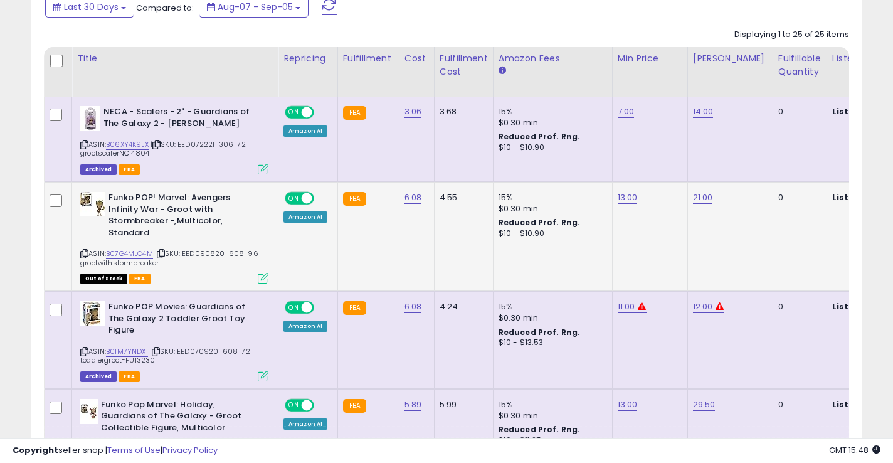
scroll to position [237, 0]
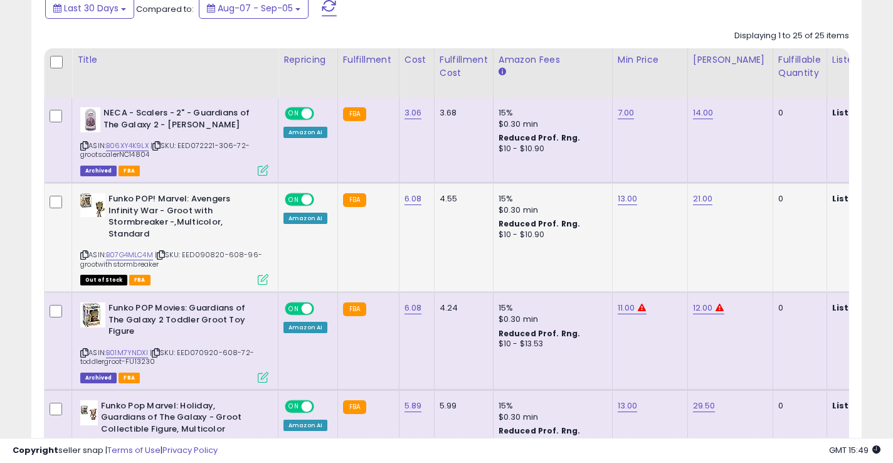
click at [182, 206] on b "Funko POP! Marvel: Avengers Infinity War - Groot with Stormbreaker -,Multicolor…" at bounding box center [184, 218] width 152 height 50
drag, startPoint x: 107, startPoint y: 199, endPoint x: 165, endPoint y: 223, distance: 62.4
click at [165, 223] on div "Funko POP! Marvel: Avengers Infinity War - Groot with Stormbreaker -,Multicolor…" at bounding box center [174, 218] width 188 height 50
click at [166, 223] on b "Funko POP! Marvel: Avengers Infinity War - Groot with Stormbreaker -,Multicolor…" at bounding box center [184, 218] width 152 height 50
drag, startPoint x: 167, startPoint y: 224, endPoint x: 106, endPoint y: 195, distance: 67.9
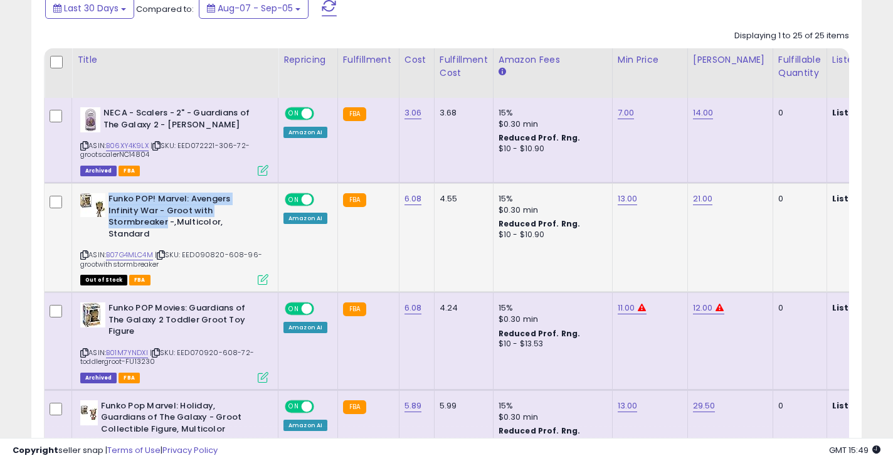
click at [106, 195] on div "Funko POP! Marvel: Avengers Infinity War - Groot with Stormbreaker -,Multicolor…" at bounding box center [174, 218] width 188 height 50
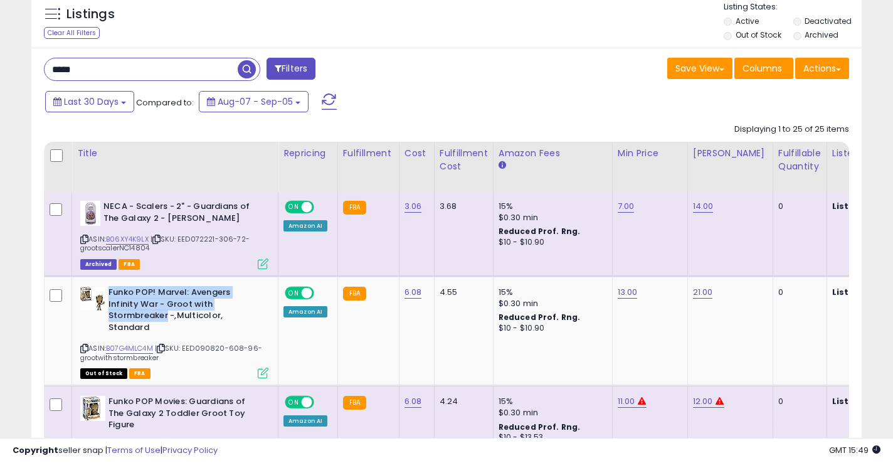
scroll to position [137, 0]
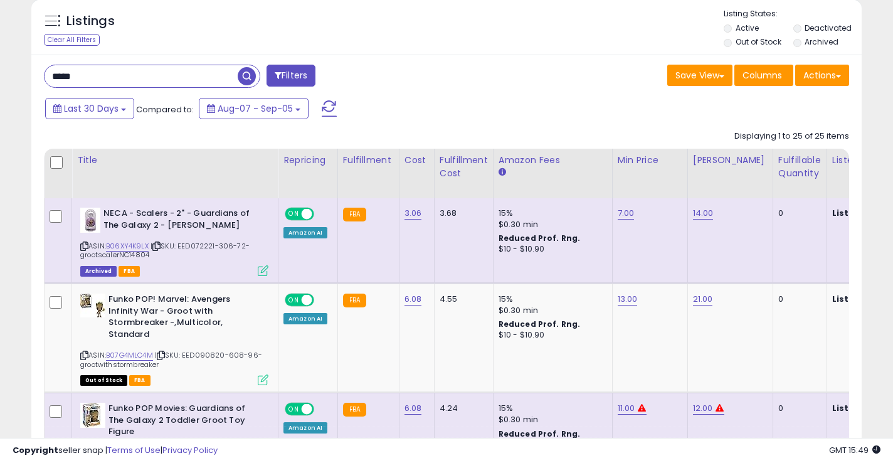
click at [90, 76] on input "*****" at bounding box center [141, 76] width 193 height 22
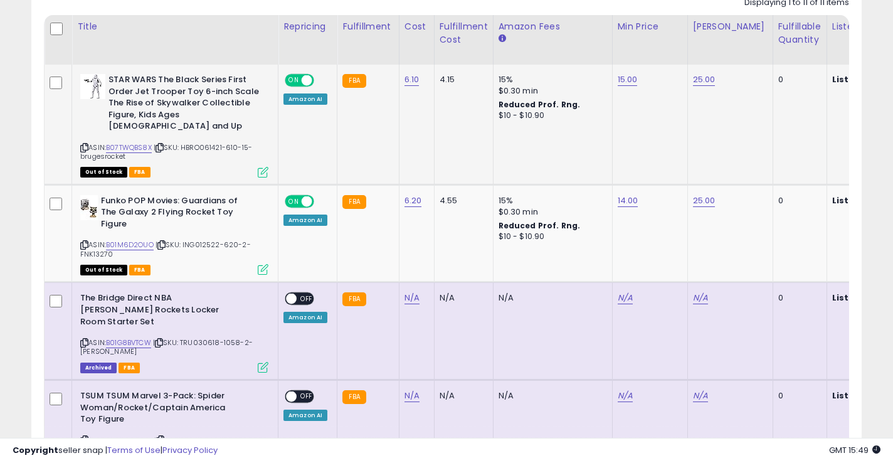
scroll to position [272, 0]
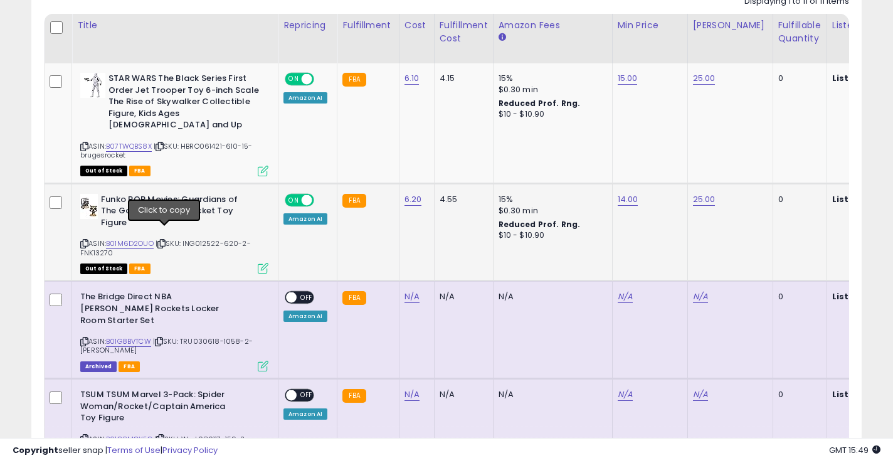
click at [166, 240] on icon at bounding box center [161, 243] width 8 height 7
drag, startPoint x: 101, startPoint y: 189, endPoint x: 213, endPoint y: 203, distance: 113.1
click at [213, 203] on b "Funko POP Movies: Guardians of The Galaxy 2 Flying Rocket Toy Figure" at bounding box center [177, 213] width 152 height 38
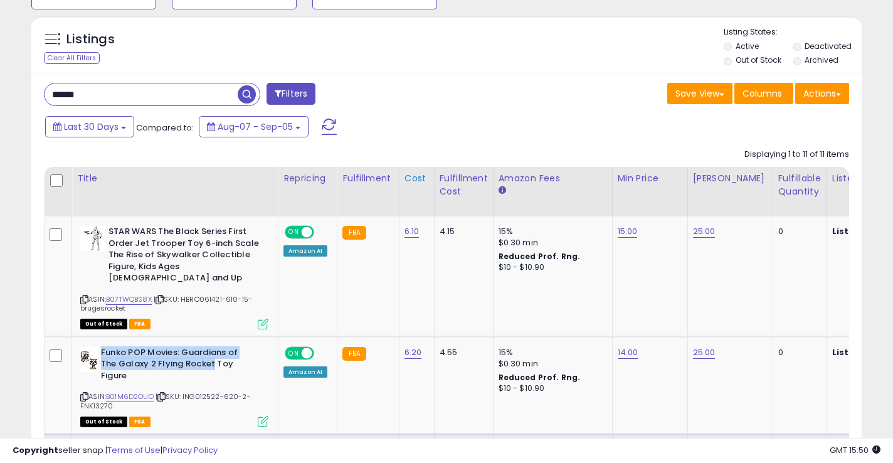
scroll to position [112, 0]
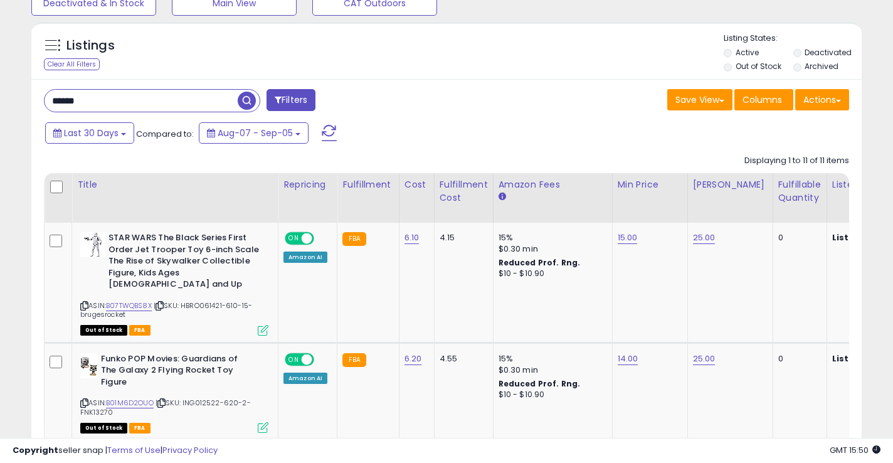
click at [97, 100] on input "******" at bounding box center [141, 101] width 193 height 22
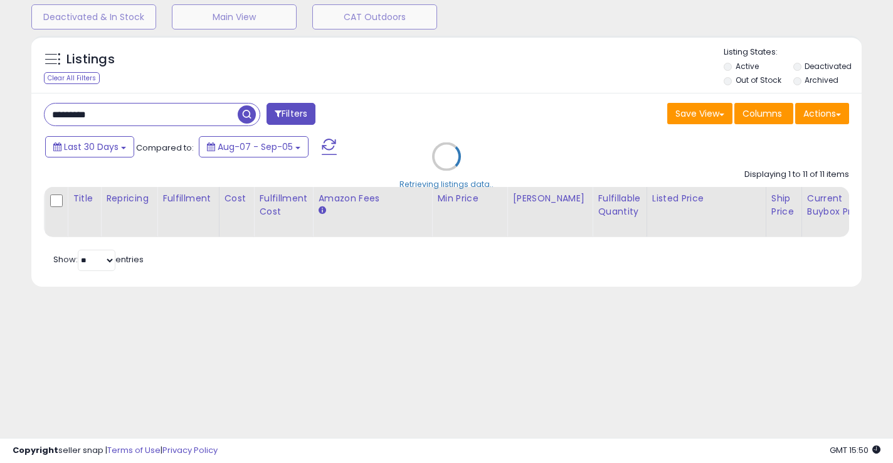
scroll to position [98, 0]
click at [71, 117] on input "*********" at bounding box center [141, 114] width 193 height 22
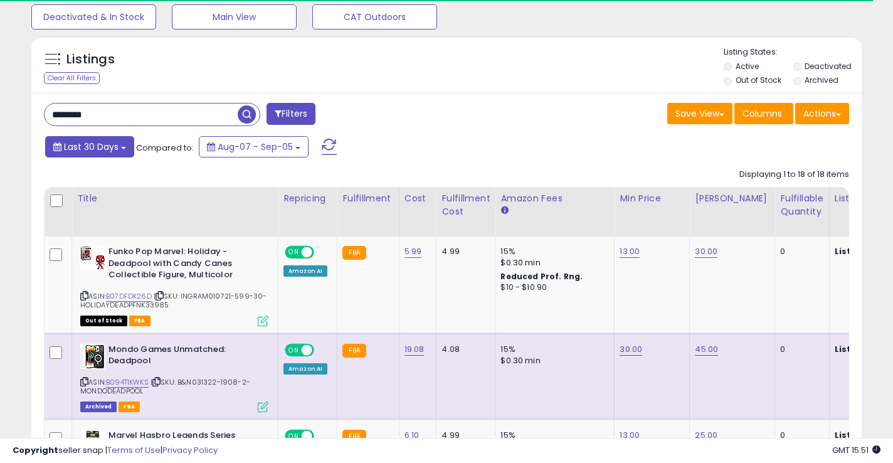
scroll to position [112, 0]
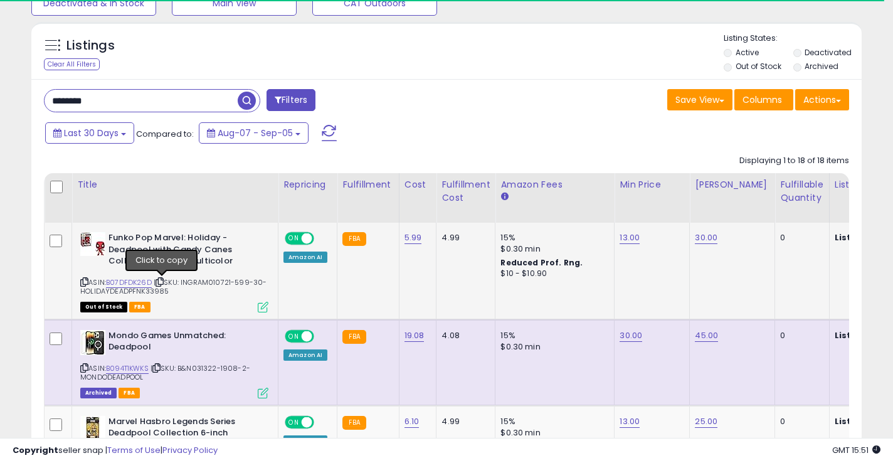
click at [164, 282] on icon at bounding box center [160, 281] width 8 height 7
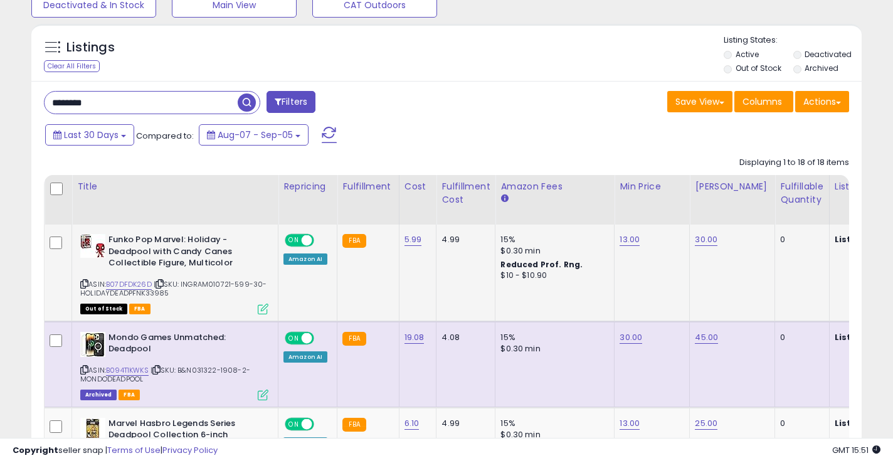
scroll to position [108, 0]
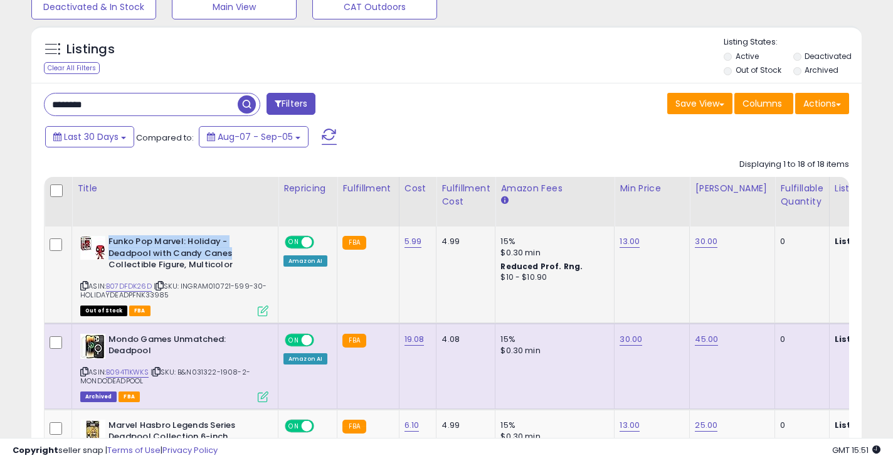
drag, startPoint x: 108, startPoint y: 240, endPoint x: 231, endPoint y: 250, distance: 123.3
click at [231, 250] on b "Funko Pop Marvel: Holiday - Deadpool with Candy Canes Collectible Figure, Multi…" at bounding box center [184, 255] width 152 height 38
click at [95, 110] on input "********" at bounding box center [141, 104] width 193 height 22
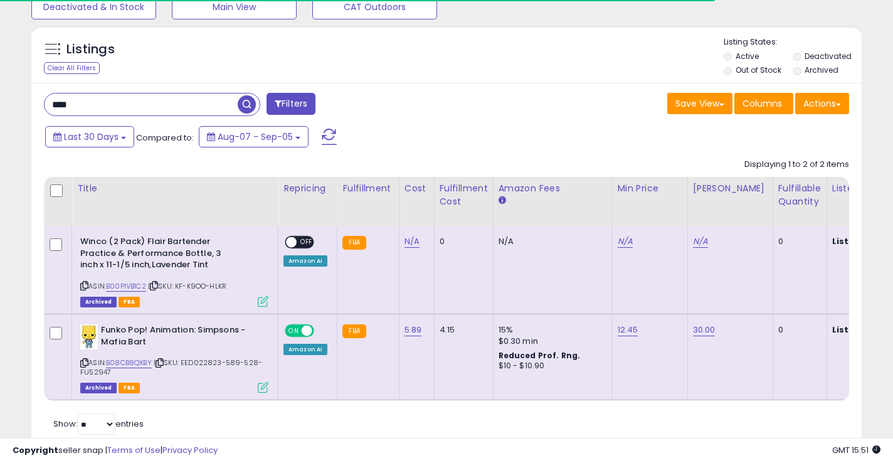
scroll to position [144, 0]
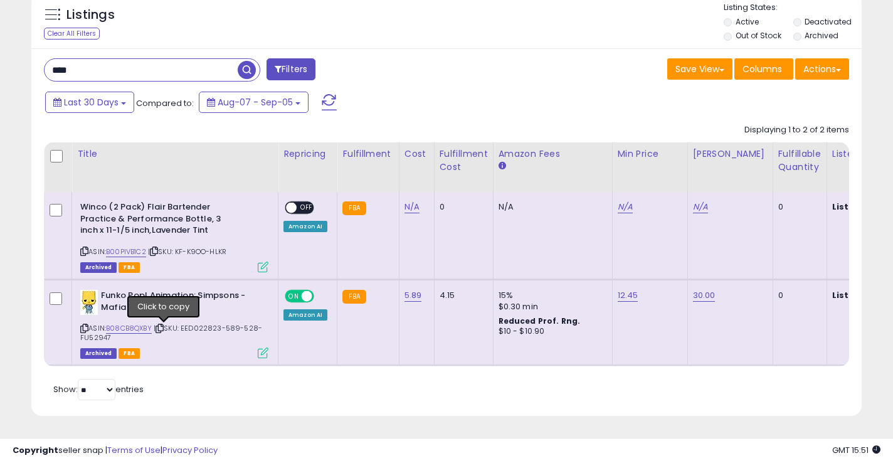
click at [163, 329] on icon at bounding box center [160, 328] width 8 height 7
drag, startPoint x: 100, startPoint y: 294, endPoint x: 168, endPoint y: 309, distance: 69.4
click at [168, 309] on div "Funko Pop! Animation: Simpsons - Mafia Bart" at bounding box center [174, 303] width 188 height 26
click at [97, 75] on input "****" at bounding box center [141, 70] width 193 height 22
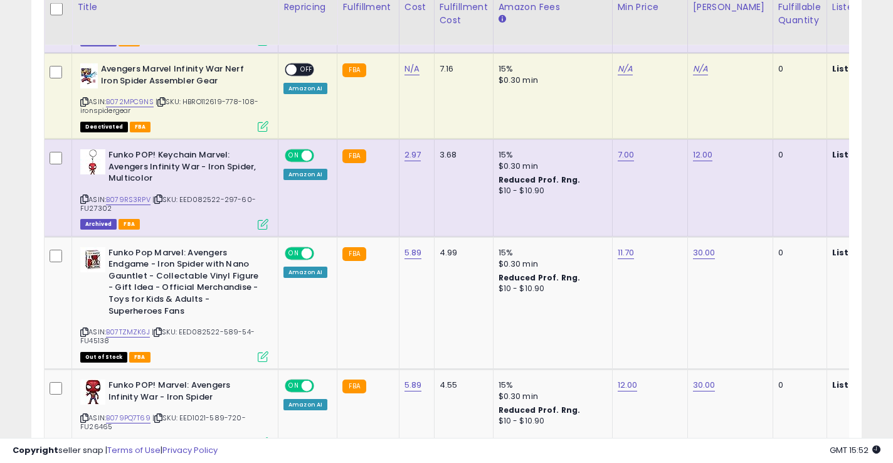
scroll to position [602, 0]
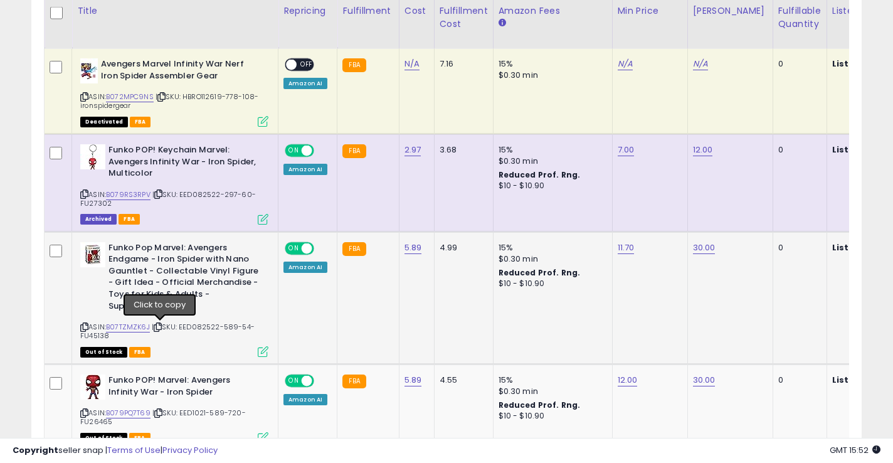
click at [159, 327] on icon at bounding box center [158, 327] width 8 height 7
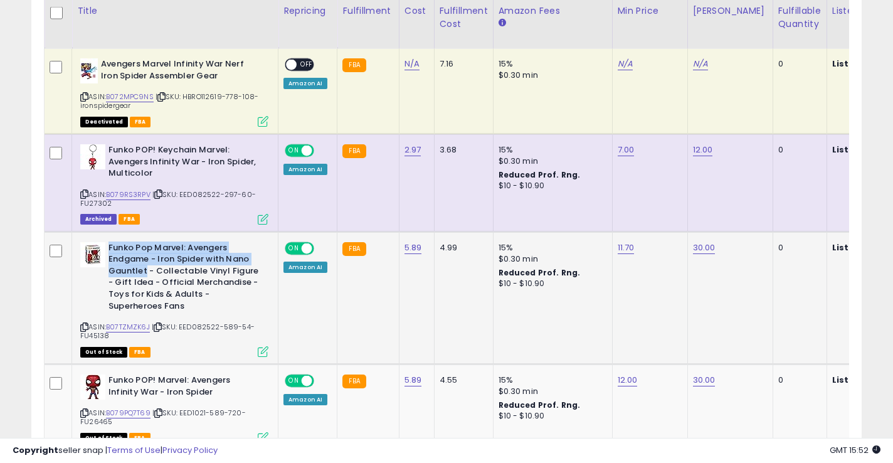
drag, startPoint x: 110, startPoint y: 248, endPoint x: 145, endPoint y: 273, distance: 43.0
click at [145, 273] on b "Funko Pop Marvel: Avengers Endgame - Iron Spider with Nano Gauntlet - Collectab…" at bounding box center [184, 278] width 152 height 73
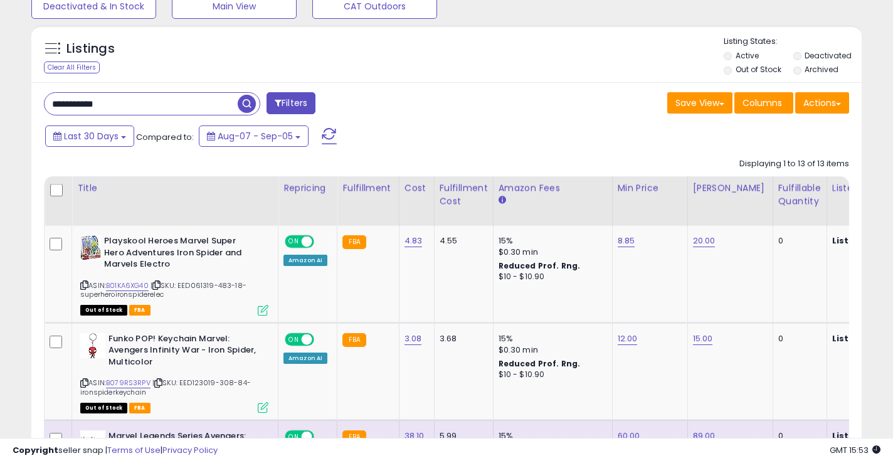
scroll to position [95, 0]
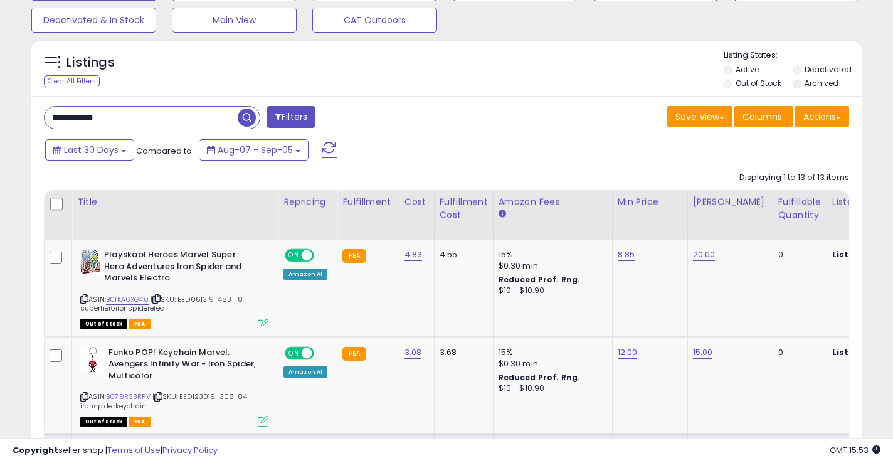
click at [108, 115] on input "**********" at bounding box center [141, 118] width 193 height 22
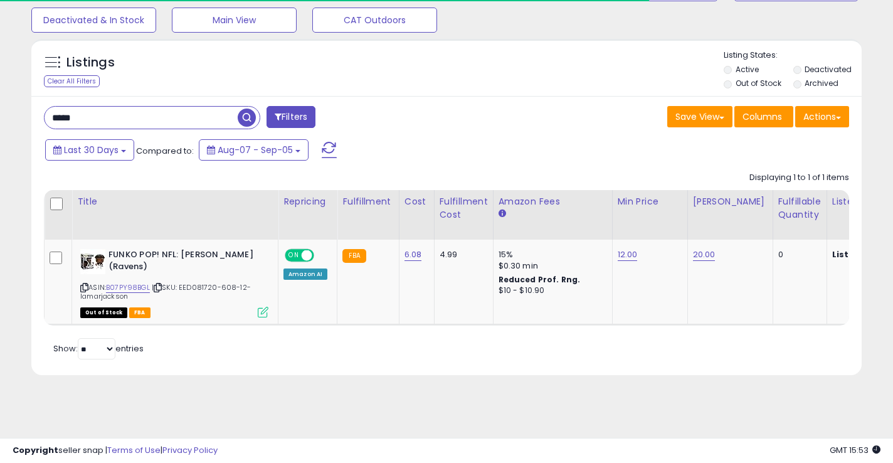
scroll to position [98, 0]
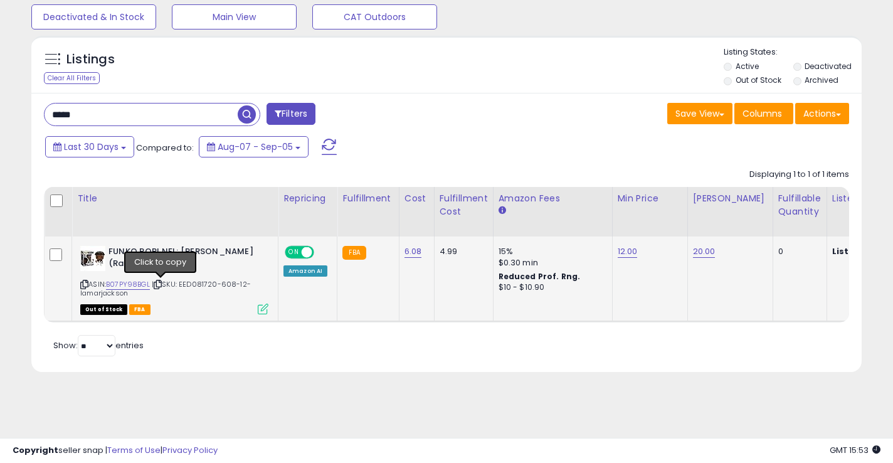
click at [161, 285] on icon at bounding box center [158, 284] width 8 height 7
drag, startPoint x: 108, startPoint y: 251, endPoint x: 152, endPoint y: 267, distance: 46.6
click at [152, 267] on b "FUNKO POP! NFL: [PERSON_NAME] (Ravens)" at bounding box center [184, 259] width 152 height 26
click at [100, 113] on input "*****" at bounding box center [141, 114] width 193 height 22
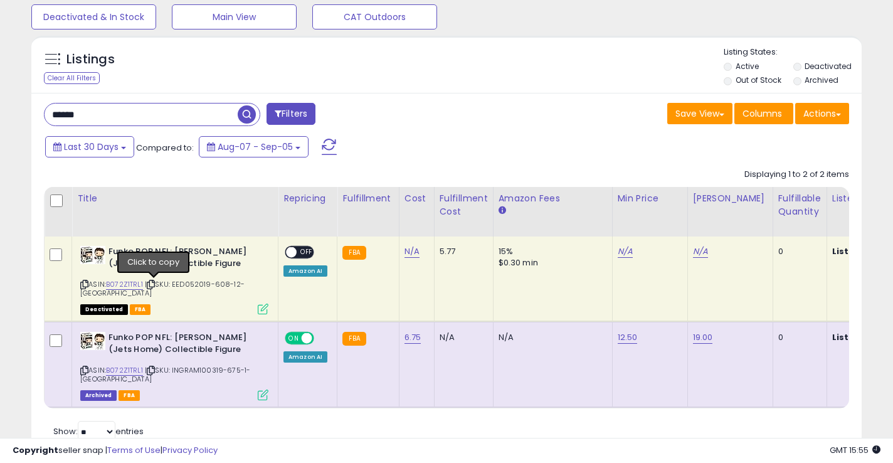
click at [154, 284] on icon at bounding box center [151, 284] width 8 height 7
drag, startPoint x: 108, startPoint y: 253, endPoint x: 138, endPoint y: 270, distance: 33.7
click at [138, 270] on b "Funko POP NFL: [PERSON_NAME] (Jets Home) Collectible Figure" at bounding box center [184, 259] width 152 height 26
click at [104, 117] on input "******" at bounding box center [141, 114] width 193 height 22
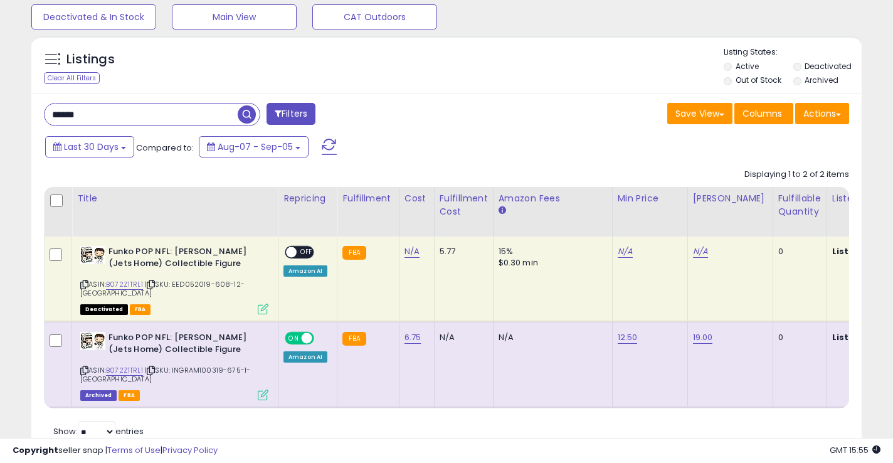
click at [104, 117] on input "******" at bounding box center [141, 114] width 193 height 22
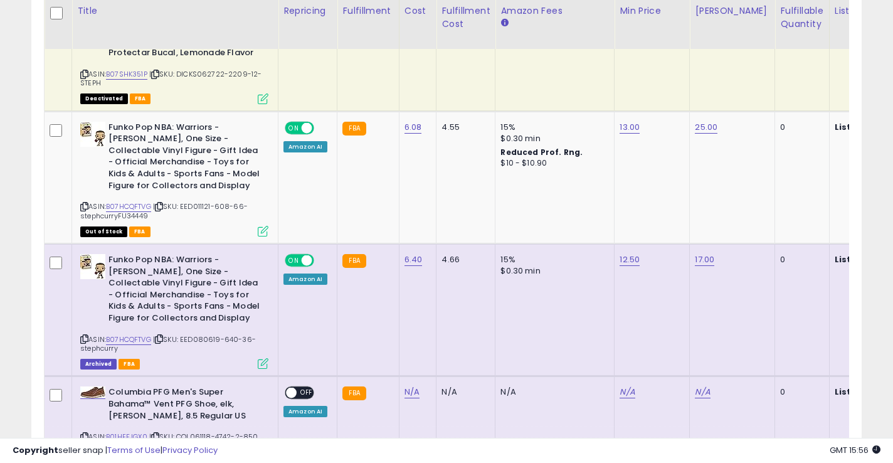
scroll to position [344, 0]
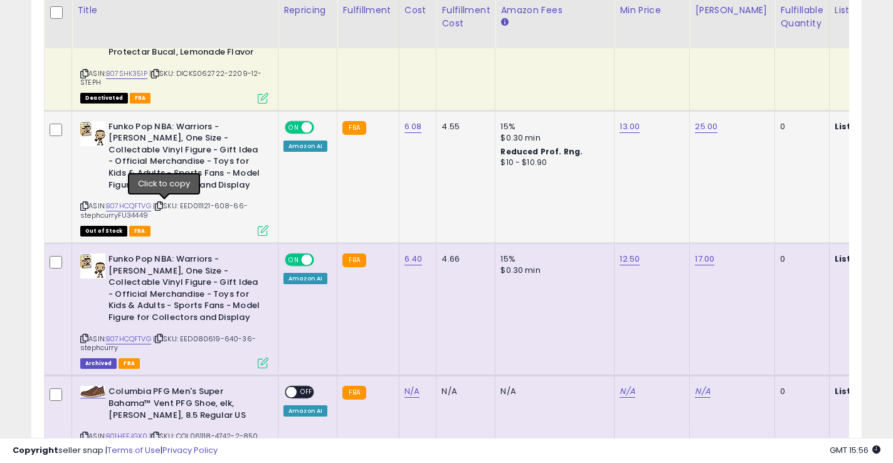
click at [163, 207] on icon at bounding box center [159, 206] width 8 height 7
drag, startPoint x: 109, startPoint y: 129, endPoint x: 130, endPoint y: 142, distance: 25.4
click at [130, 142] on b "Funko Pop NBA: Warriors - [PERSON_NAME], One Size - Collectable Vinyl Figure - …" at bounding box center [184, 157] width 152 height 73
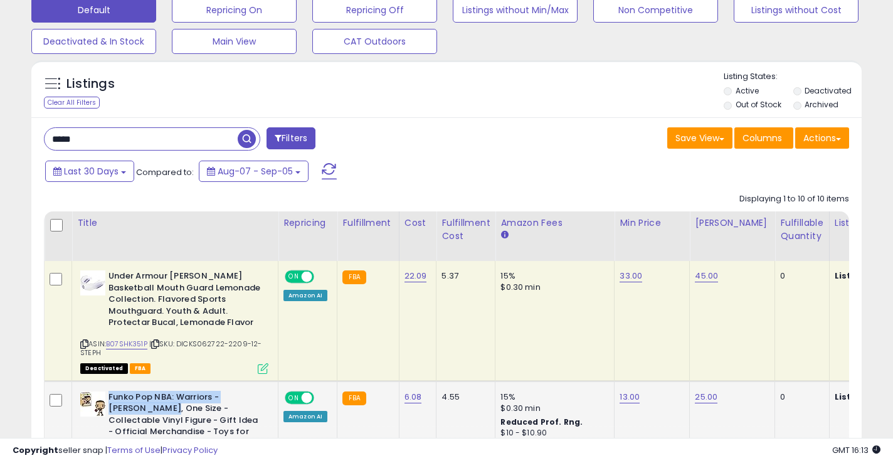
scroll to position [0, 0]
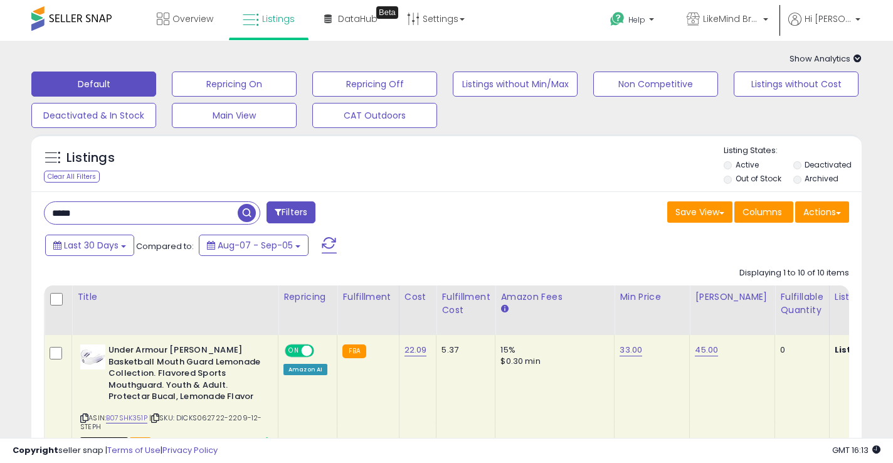
click at [105, 209] on input "*****" at bounding box center [141, 213] width 193 height 22
type input "**********"
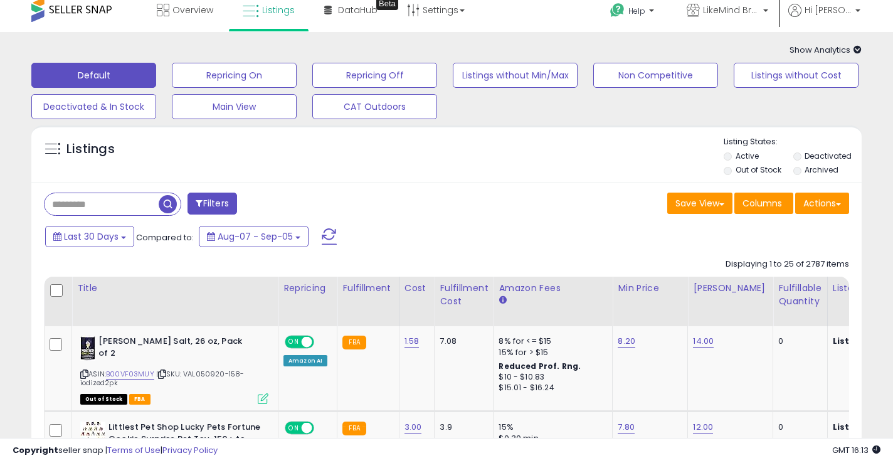
scroll to position [8, 0]
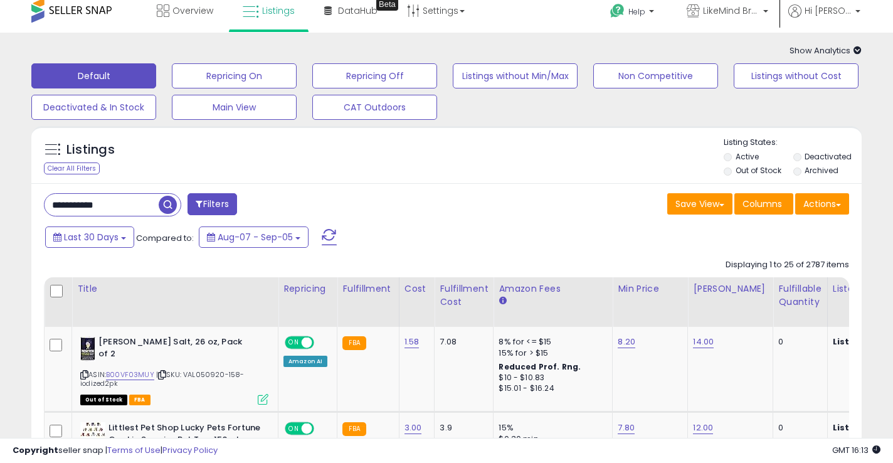
type input "**********"
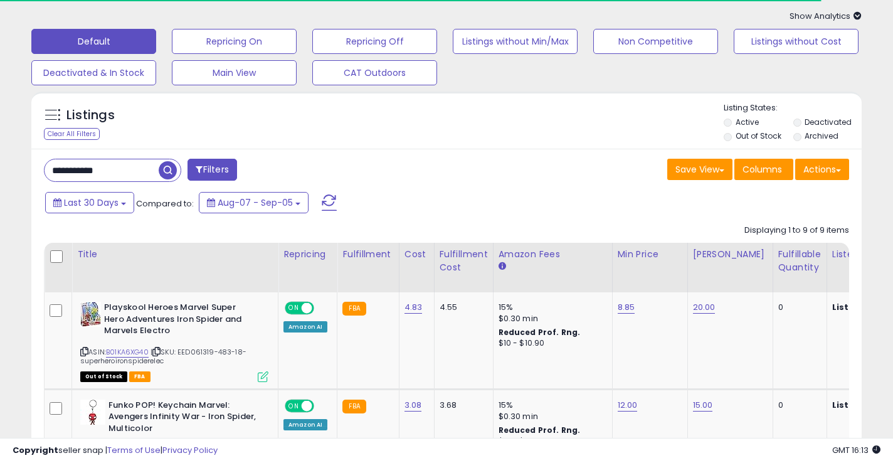
scroll to position [43, 0]
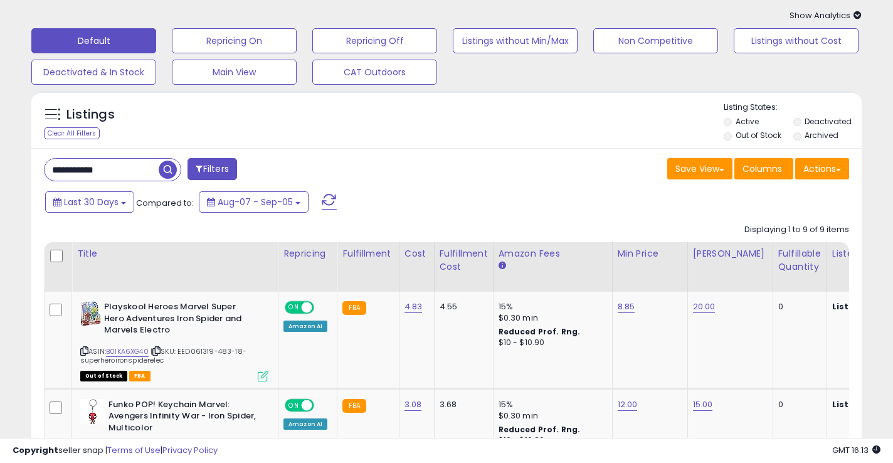
click at [801, 139] on li "Archived" at bounding box center [827, 137] width 68 height 14
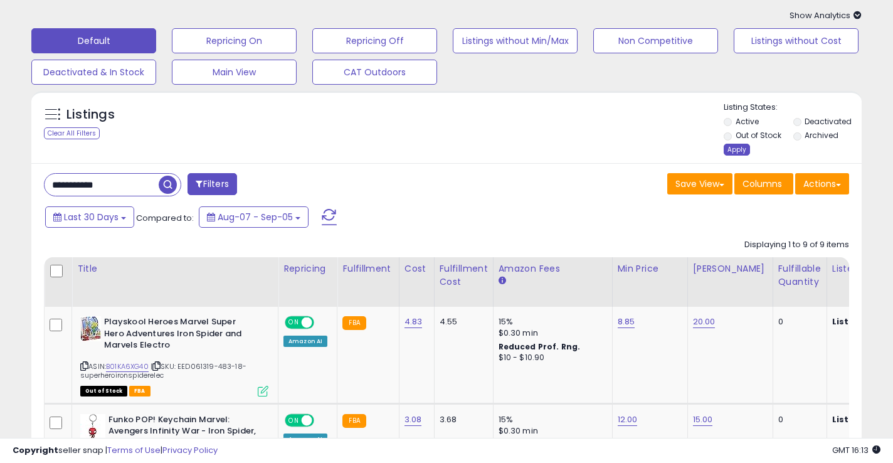
click at [737, 149] on div "Apply" at bounding box center [737, 150] width 26 height 12
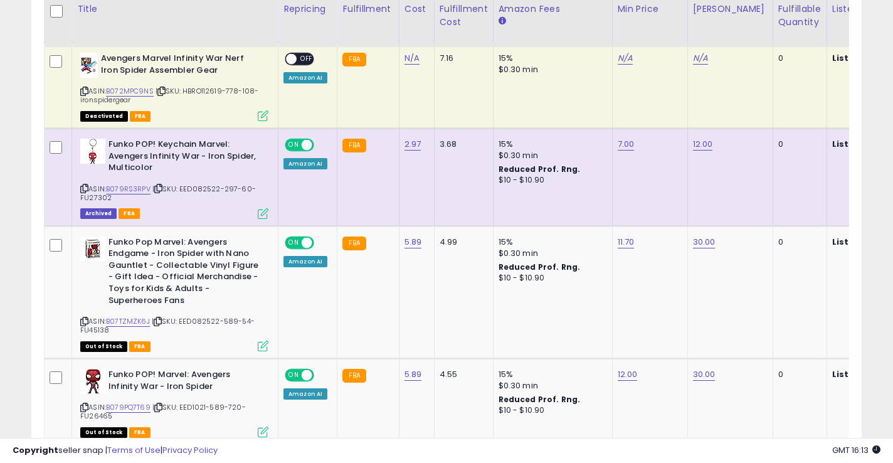
scroll to position [611, 0]
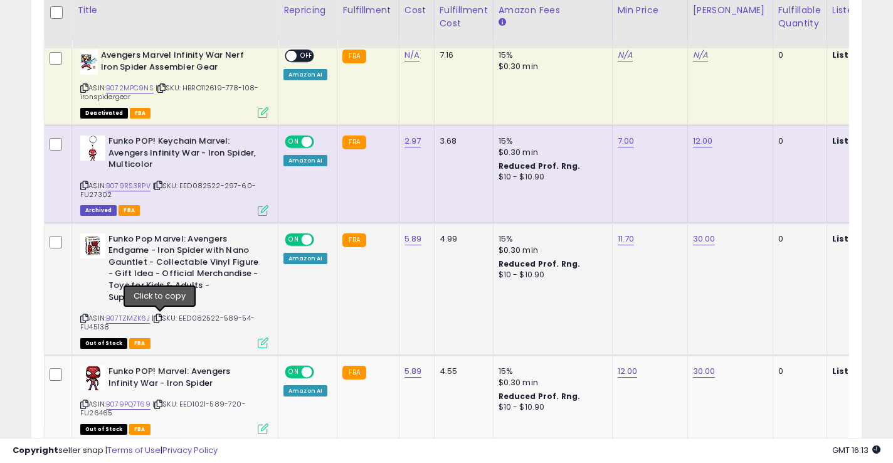
click at [161, 318] on icon at bounding box center [158, 318] width 8 height 7
drag, startPoint x: 108, startPoint y: 240, endPoint x: 194, endPoint y: 240, distance: 86.5
click at [194, 240] on b "Funko Pop Marvel: Avengers Endgame - Iron Spider with Nano Gauntlet - Collectab…" at bounding box center [184, 269] width 152 height 73
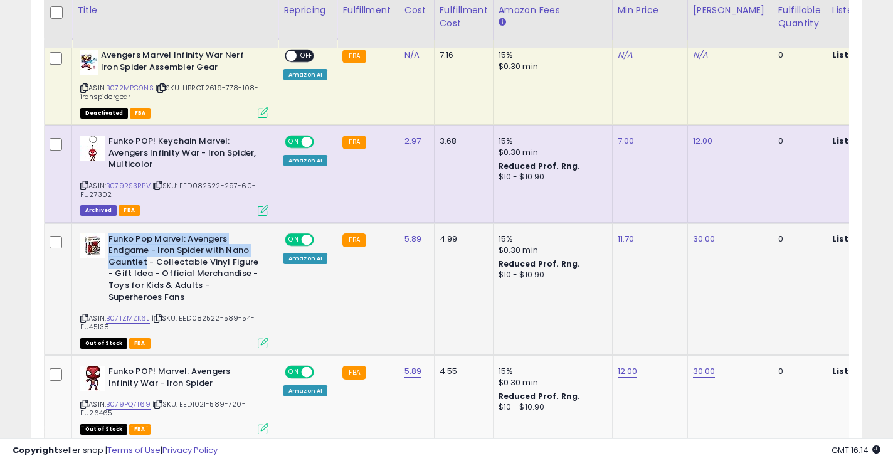
drag, startPoint x: 108, startPoint y: 238, endPoint x: 144, endPoint y: 263, distance: 43.7
click at [144, 263] on b "Funko Pop Marvel: Avengers Endgame - Iron Spider with Nano Gauntlet - Collectab…" at bounding box center [184, 269] width 152 height 73
